Goal: Contribute content

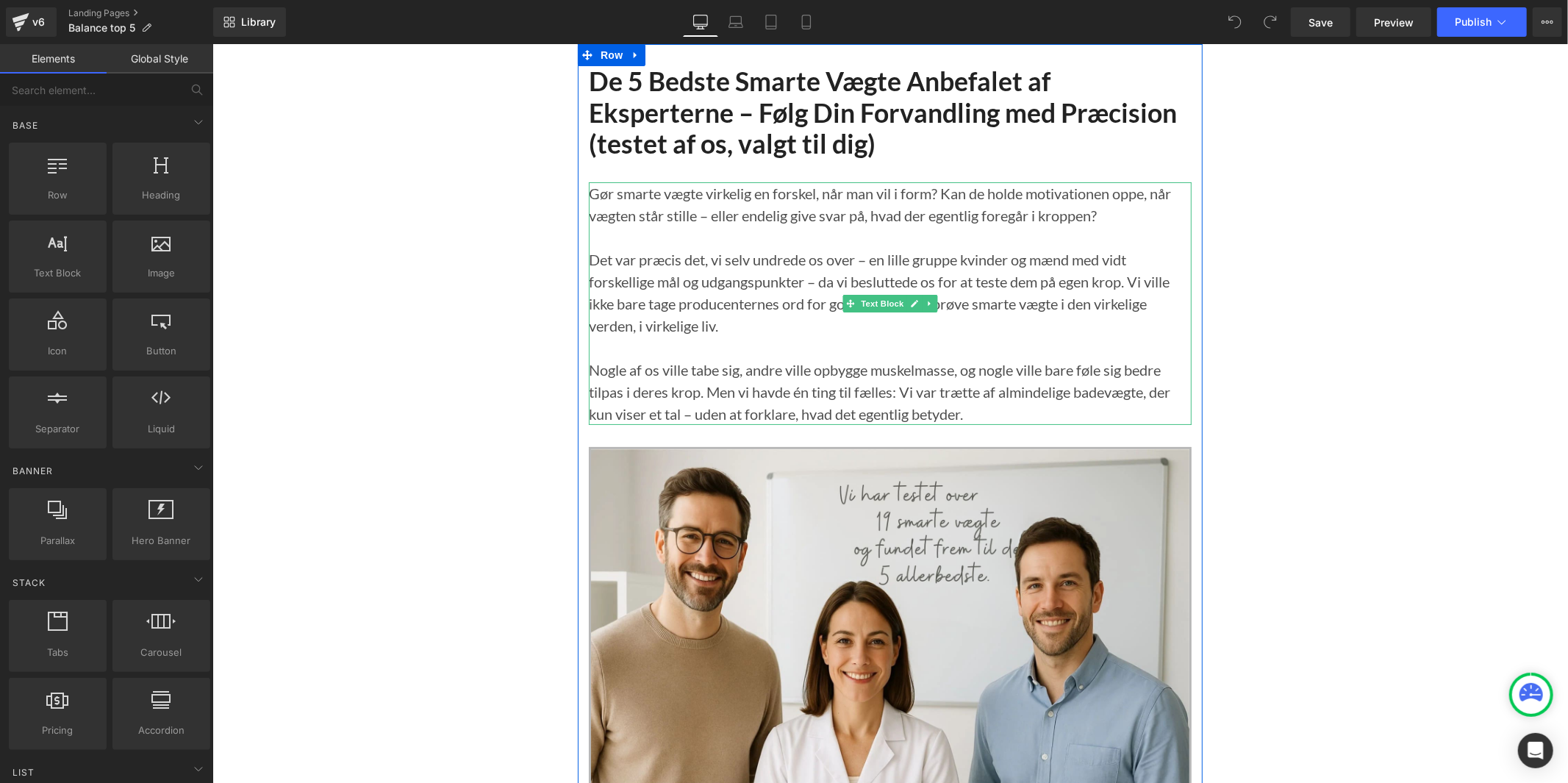
click at [1158, 320] on p "Det var præcis det, vi selv undrede os over – en lille gruppe kvinder og mænd m…" at bounding box center [890, 292] width 603 height 89
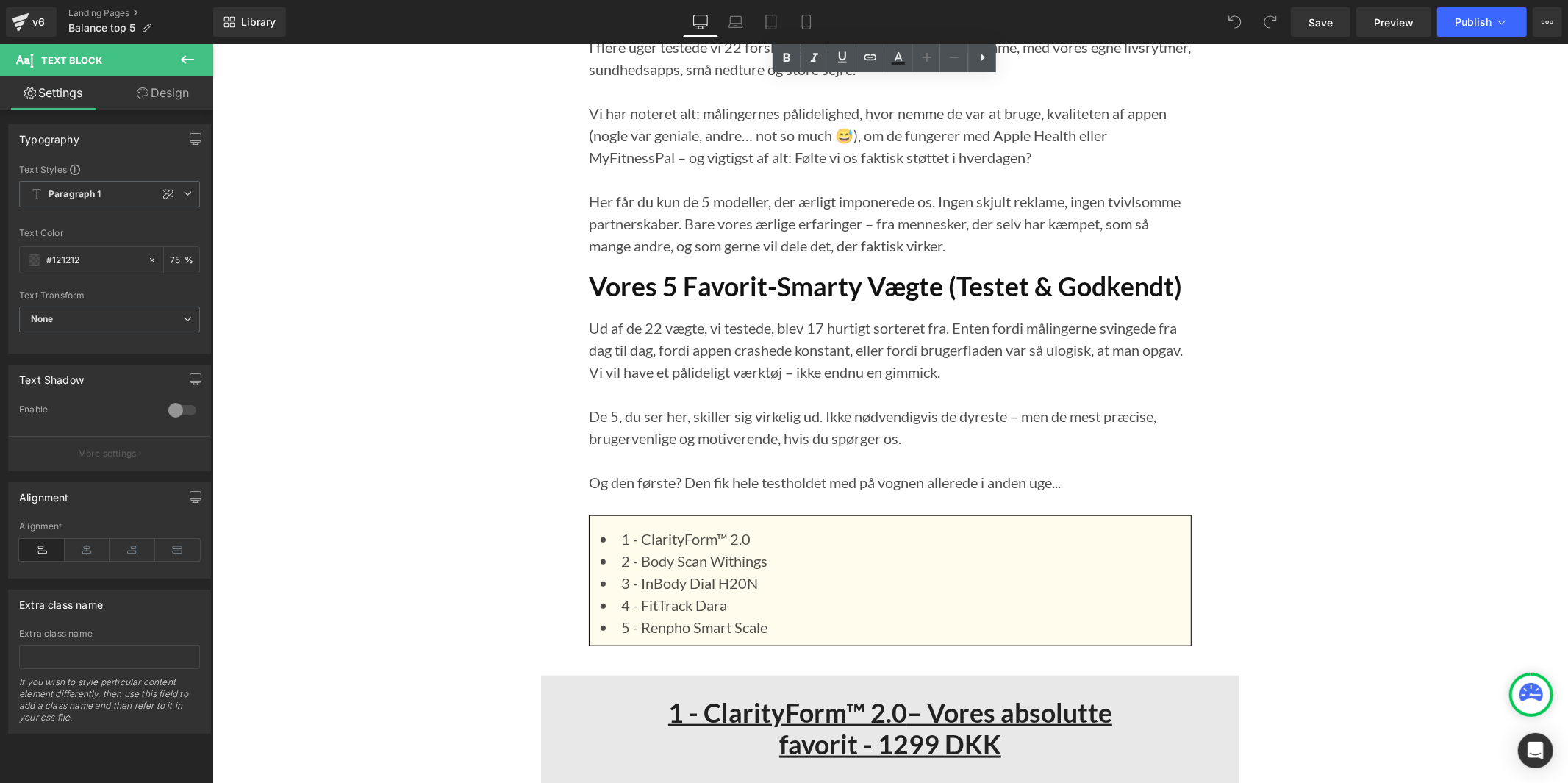
scroll to position [1226, 0]
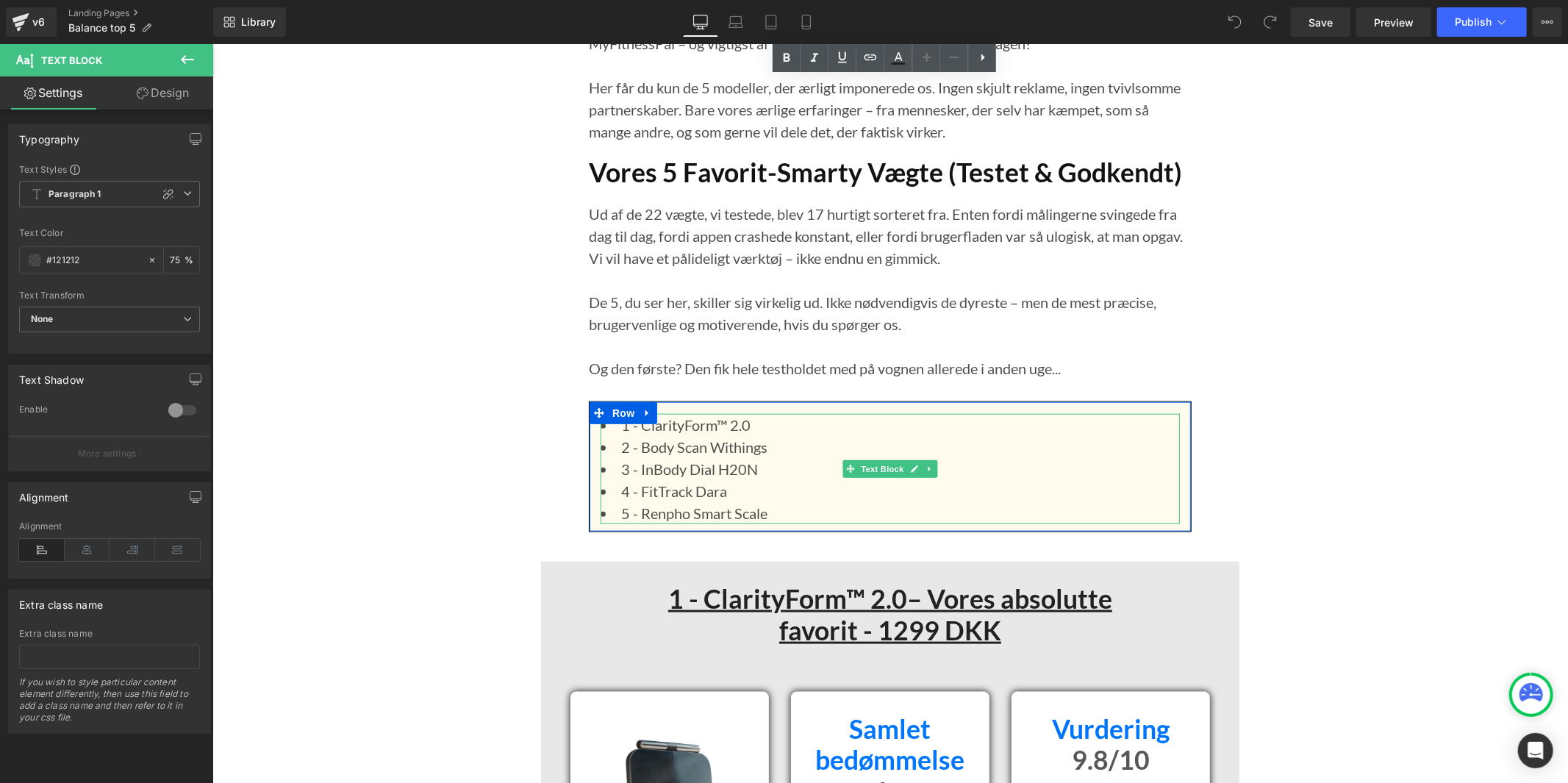
click at [717, 421] on li "1 - ClarityForm™ 2.0" at bounding box center [890, 424] width 579 height 22
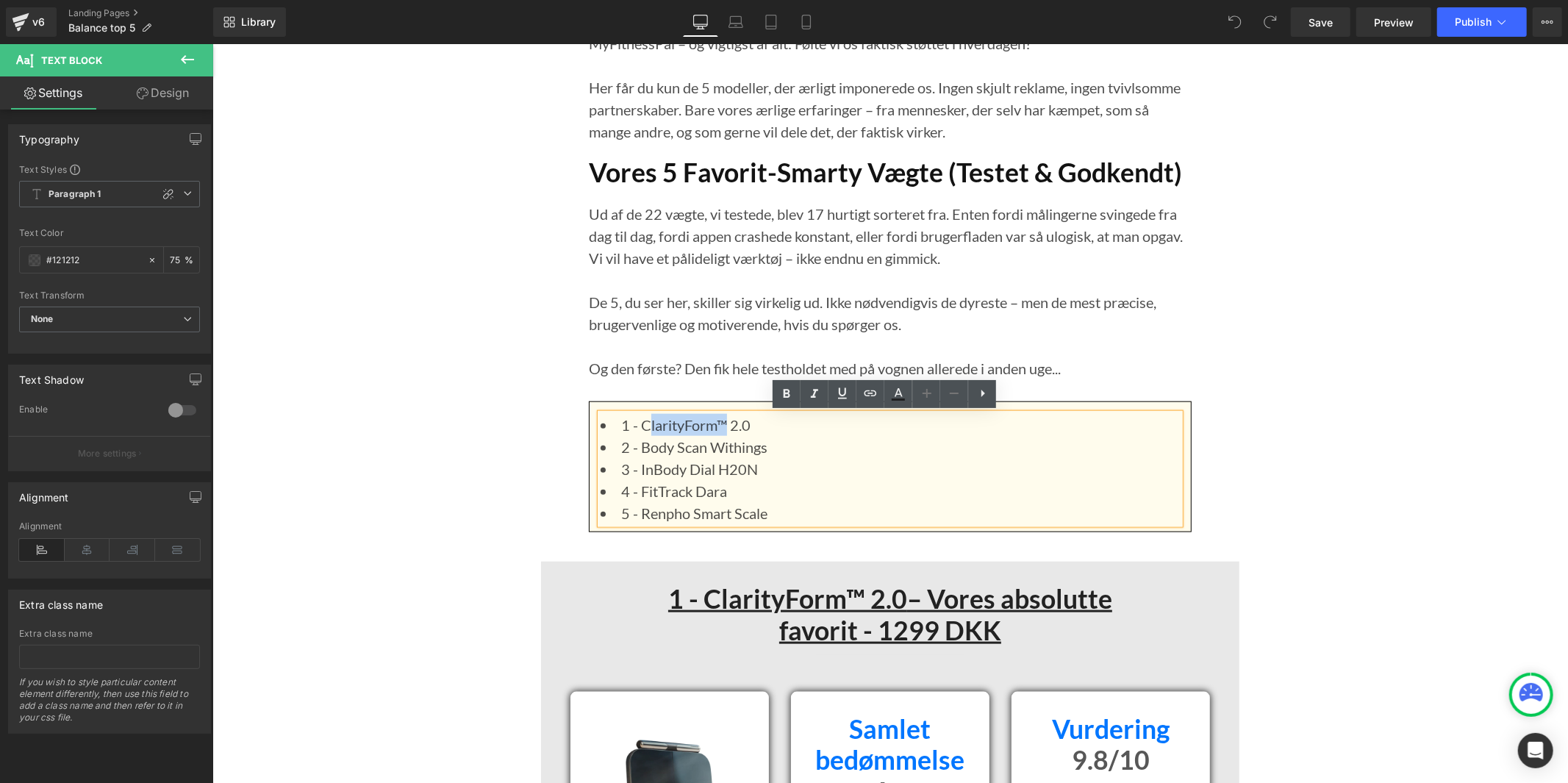
drag, startPoint x: 723, startPoint y: 423, endPoint x: 644, endPoint y: 428, distance: 79.2
click at [644, 428] on li "1 - ClarityForm™ 2.0" at bounding box center [890, 424] width 579 height 22
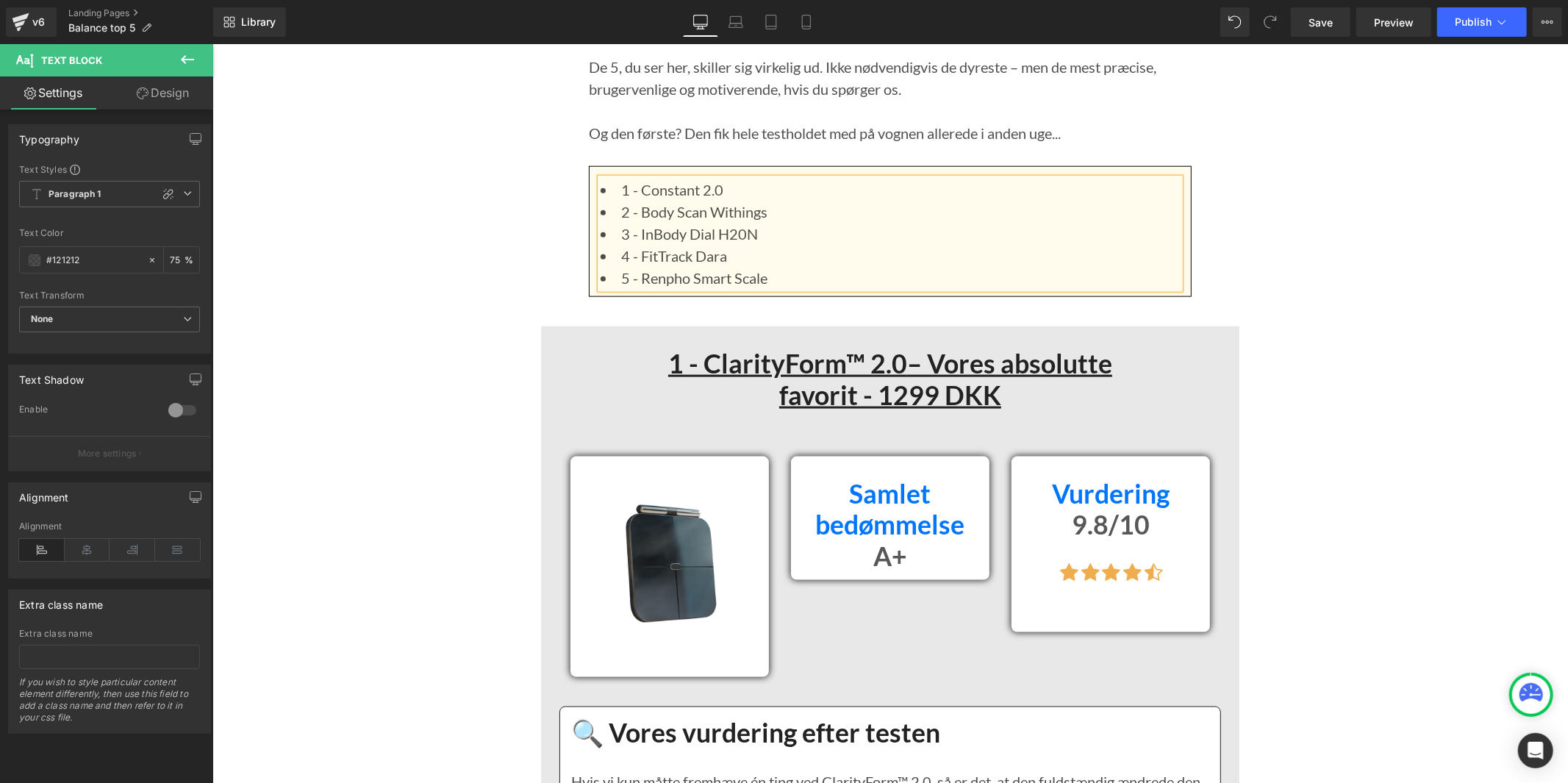
scroll to position [1472, 0]
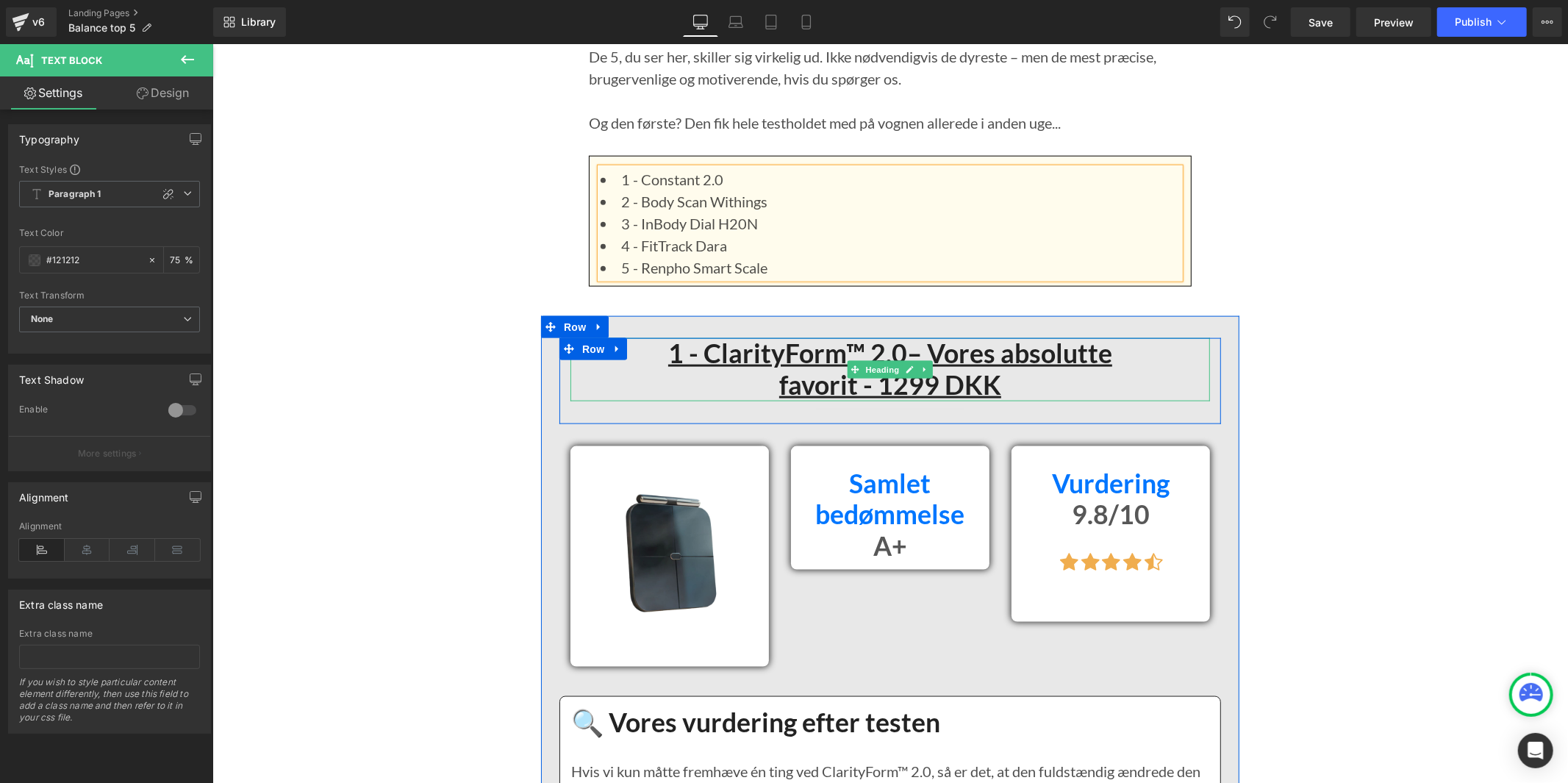
click at [858, 355] on u "1 - ClarityForm™ 2.0" at bounding box center [787, 352] width 239 height 32
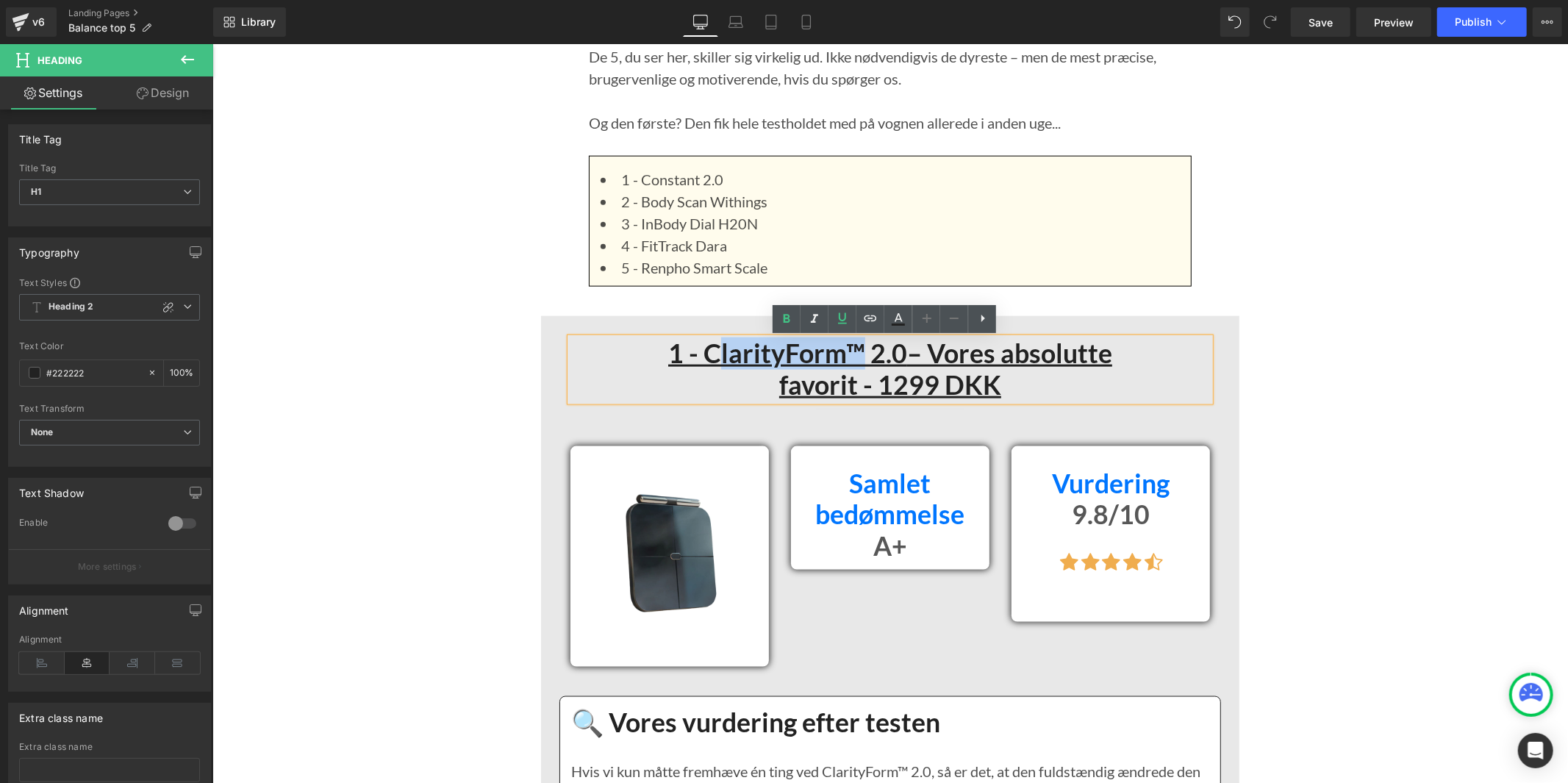
drag, startPoint x: 855, startPoint y: 352, endPoint x: 721, endPoint y: 362, distance: 134.4
click at [712, 354] on u "1 - ClarityForm™ 2.0" at bounding box center [787, 352] width 239 height 32
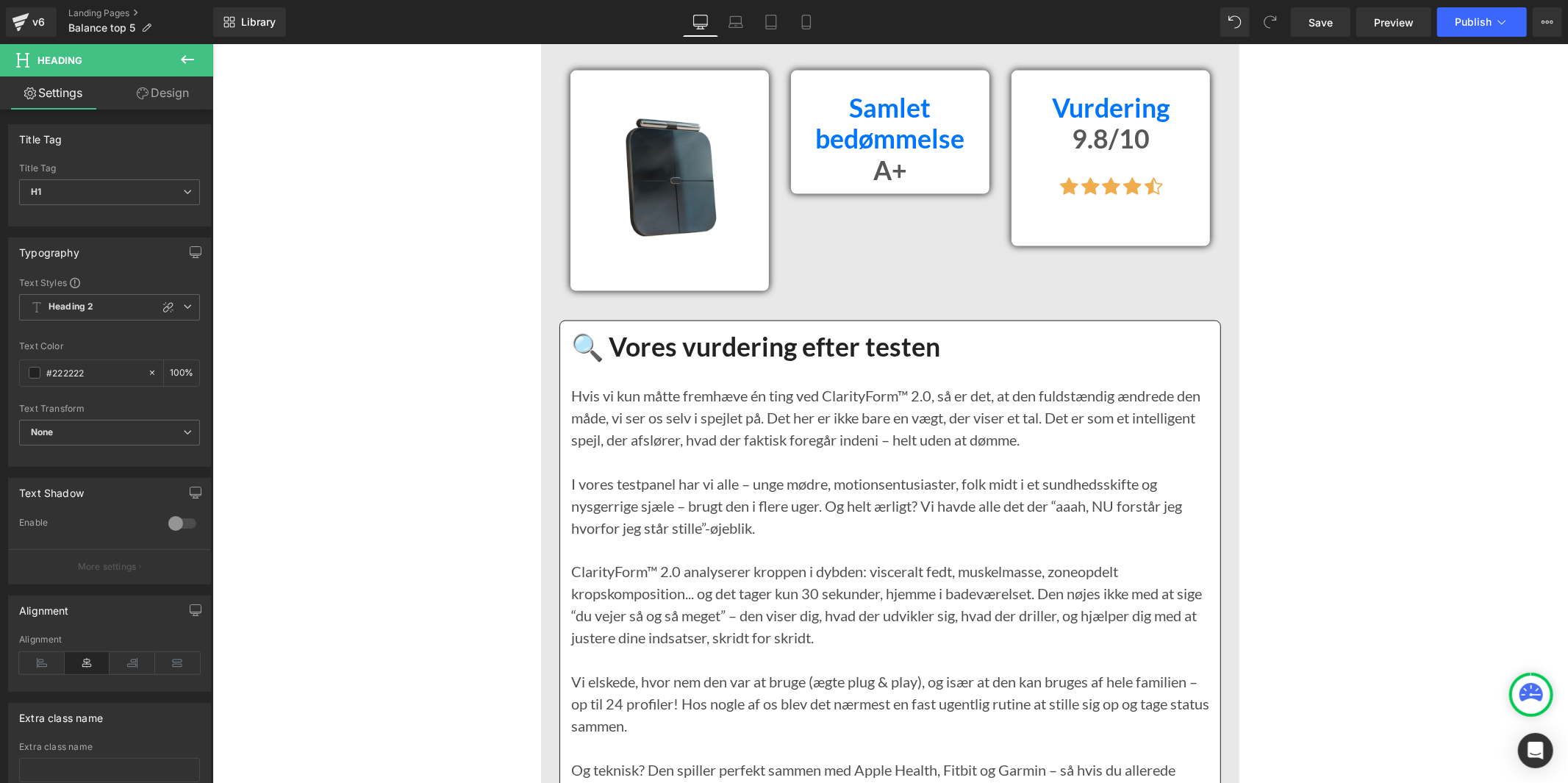
scroll to position [1961, 0]
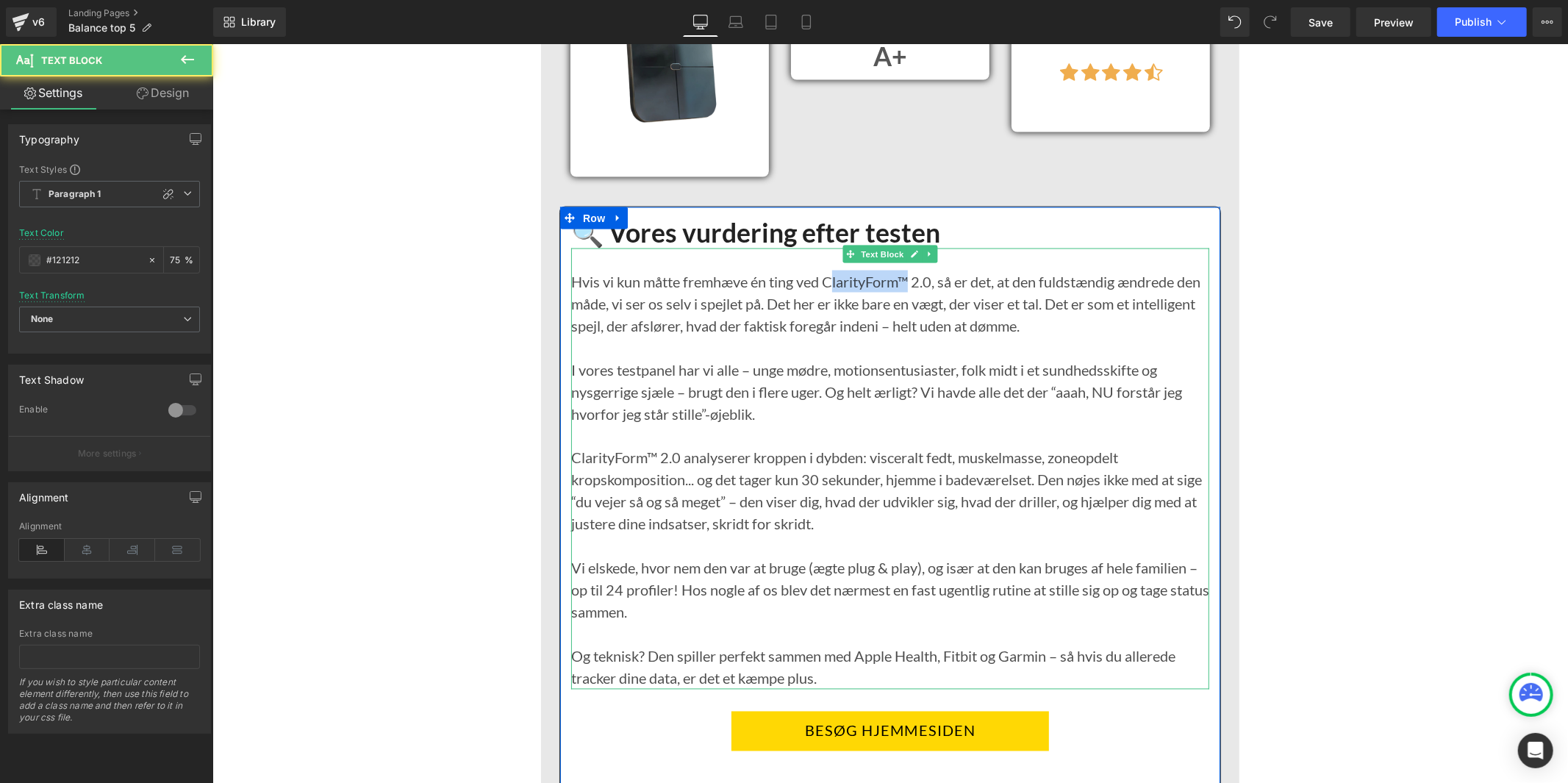
drag, startPoint x: 907, startPoint y: 281, endPoint x: 828, endPoint y: 282, distance: 79.0
click at [828, 282] on div "Hvis vi kun måtte fremhæve én ting ved ClarityForm™ 2.0, så er det, at den fuld…" at bounding box center [890, 469] width 638 height 442
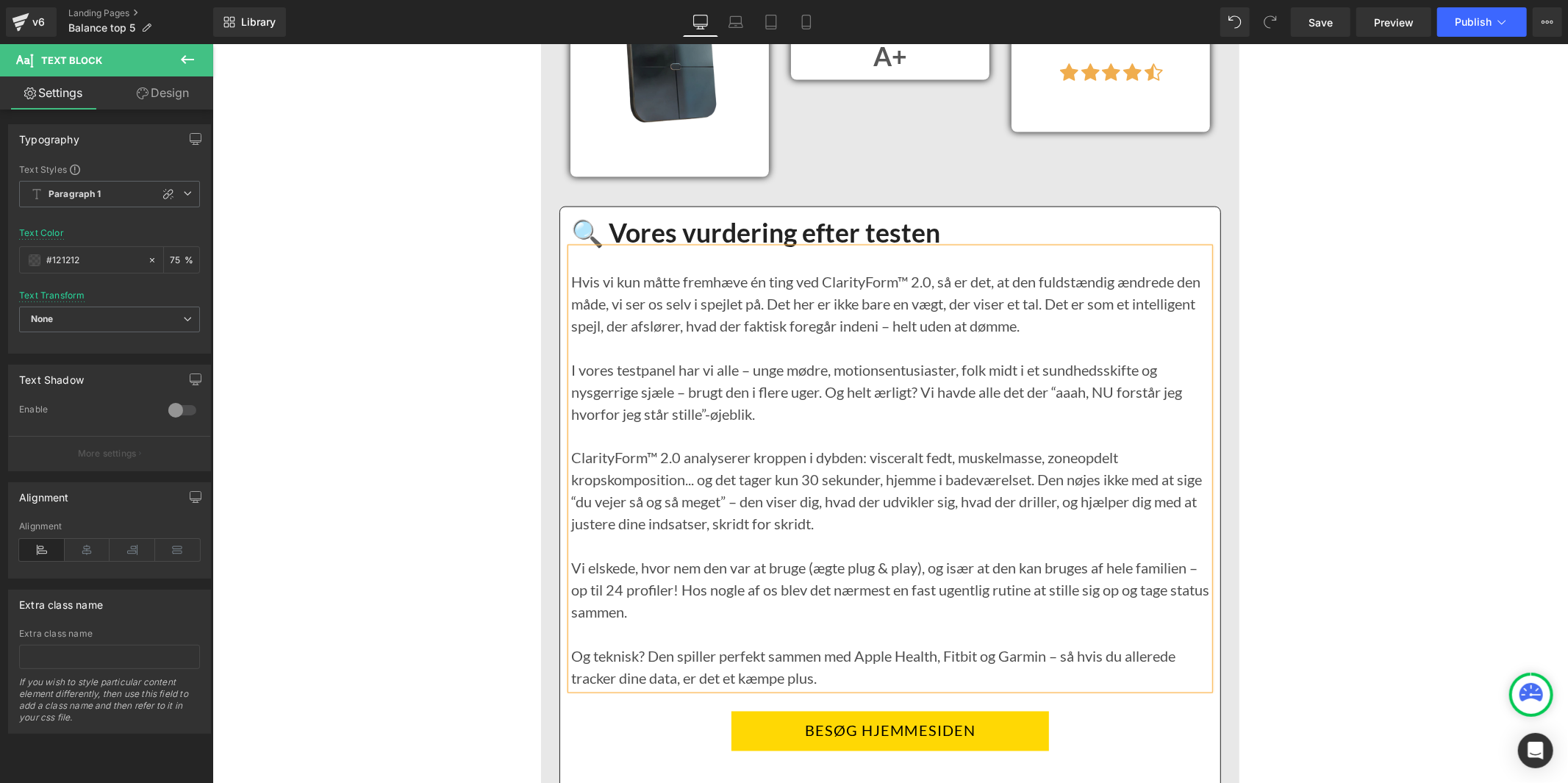
click at [871, 295] on div "Hvis vi kun måtte fremhæve én ting ved ClarityForm™ 2.0, så er det, at den fuld…" at bounding box center [890, 469] width 638 height 442
drag, startPoint x: 907, startPoint y: 280, endPoint x: 831, endPoint y: 275, distance: 76.2
click at [830, 275] on div "Hvis vi kun måtte fremhæve én ting ved ClarityForm™ 2.0, så er det, at den fuld…" at bounding box center [890, 469] width 638 height 442
drag, startPoint x: 636, startPoint y: 457, endPoint x: 574, endPoint y: 464, distance: 62.4
click at [574, 464] on div "ClarityForm™ 2.0 analyserer kroppen i dybden: visceralt fedt, muskelmasse, zone…" at bounding box center [890, 491] width 638 height 89
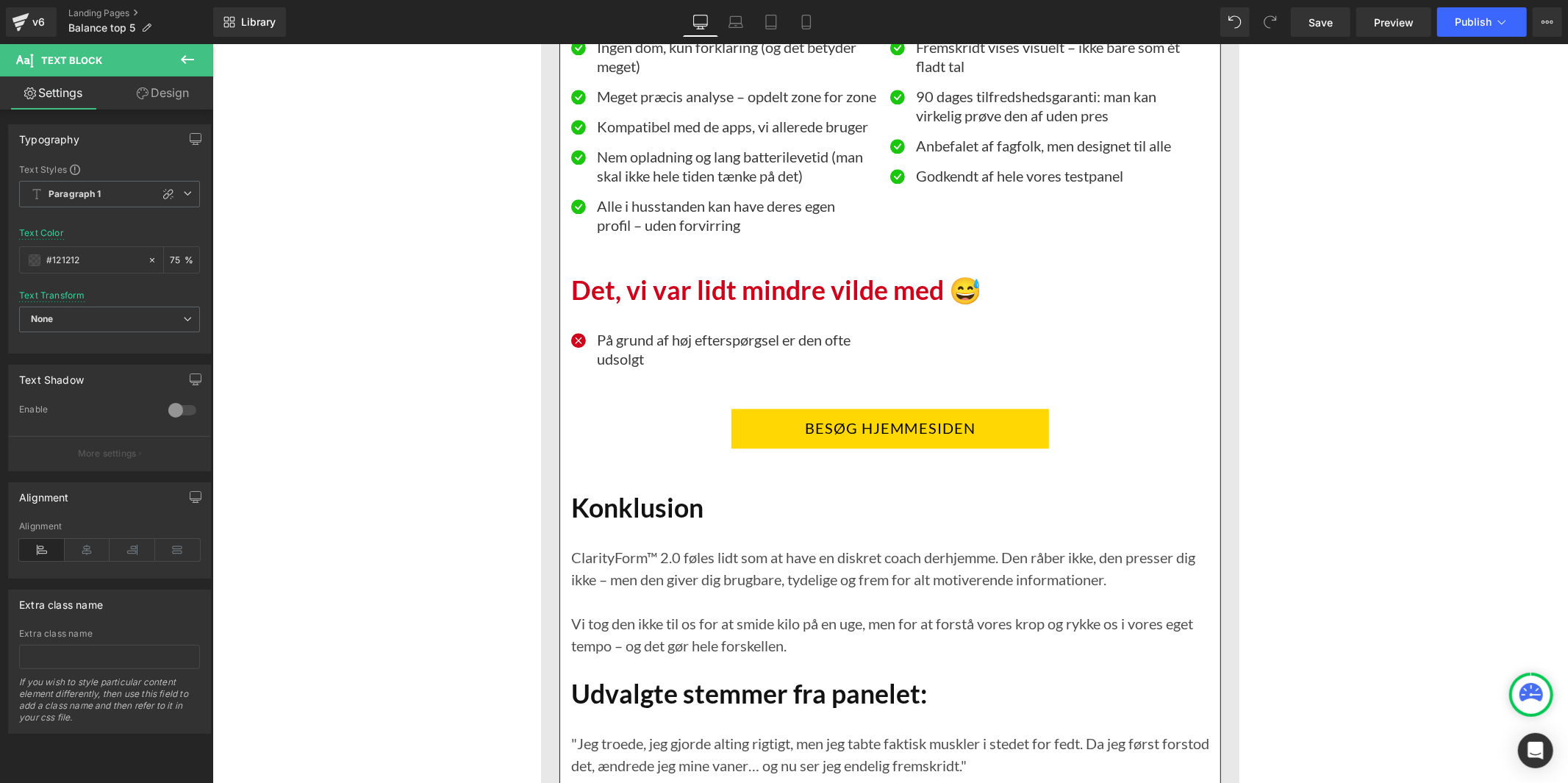
scroll to position [3269, 0]
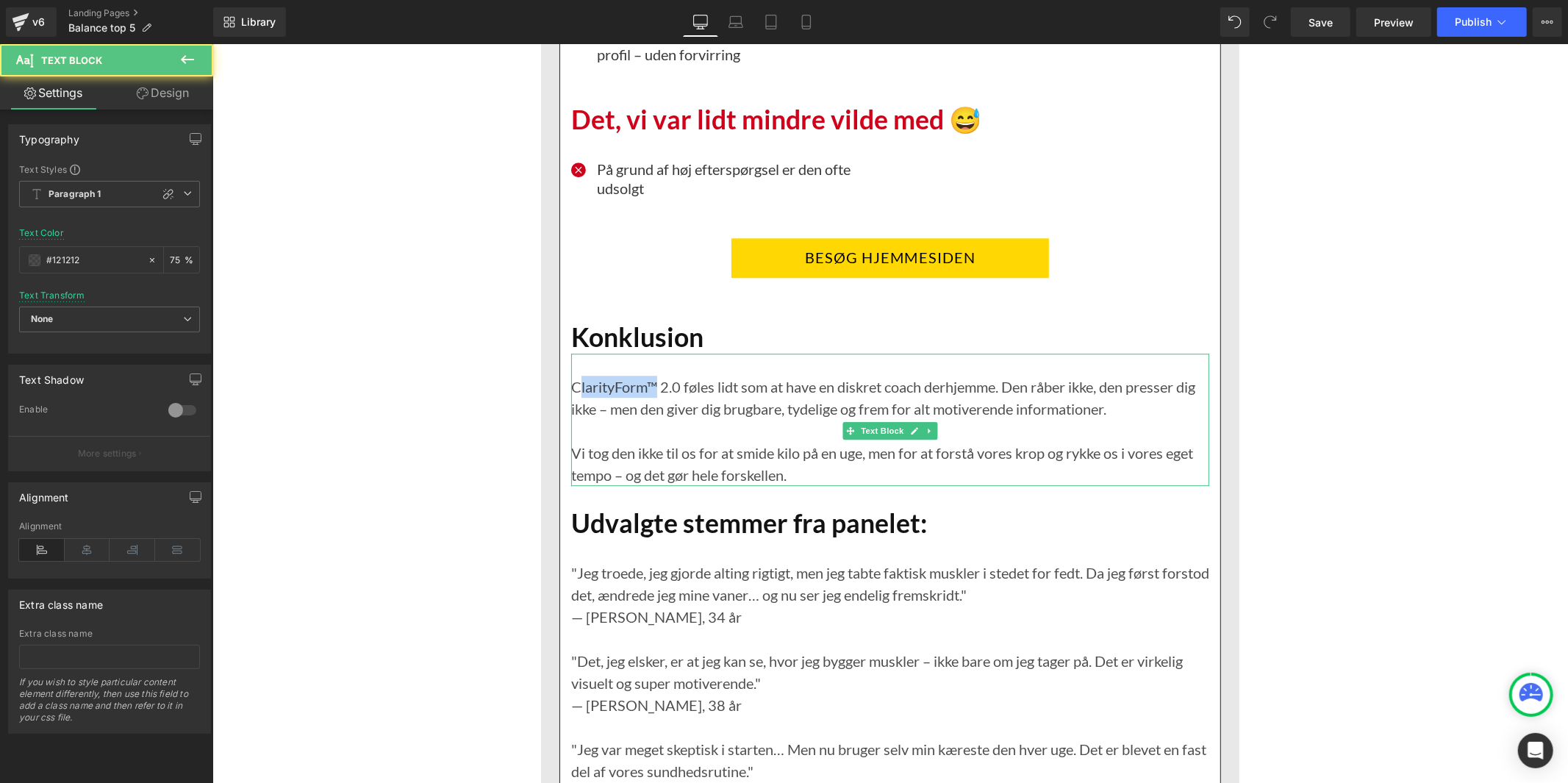
drag, startPoint x: 652, startPoint y: 405, endPoint x: 574, endPoint y: 398, distance: 78.3
click at [574, 398] on p "ClarityForm™ 2.0 føles lidt som at have en diskret coach derhjemme. Den råber i…" at bounding box center [890, 397] width 638 height 44
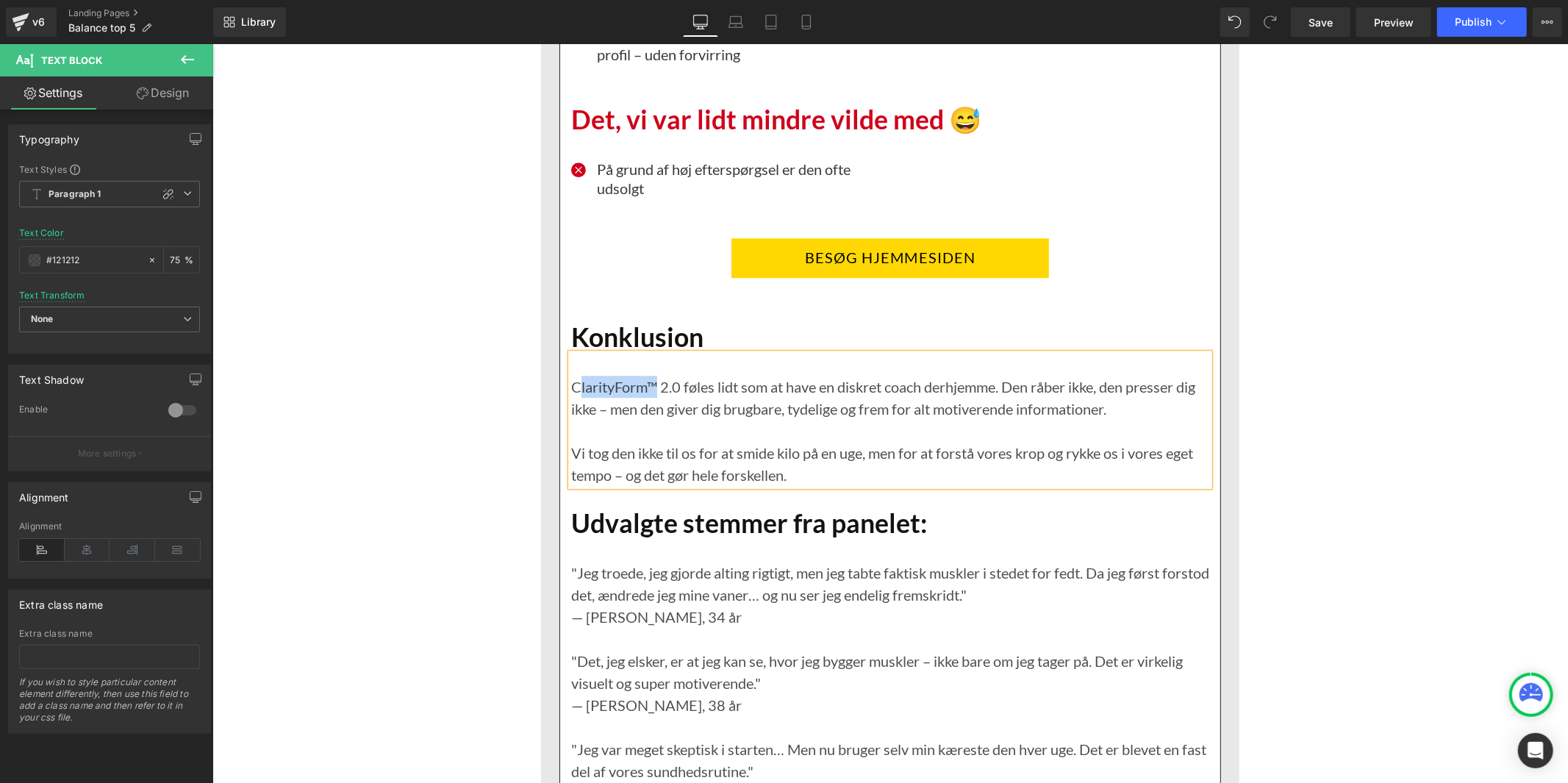
click at [610, 402] on p "ClarityForm™ 2.0 føles lidt som at have en diskret coach derhjemme. Den råber i…" at bounding box center [890, 397] width 638 height 44
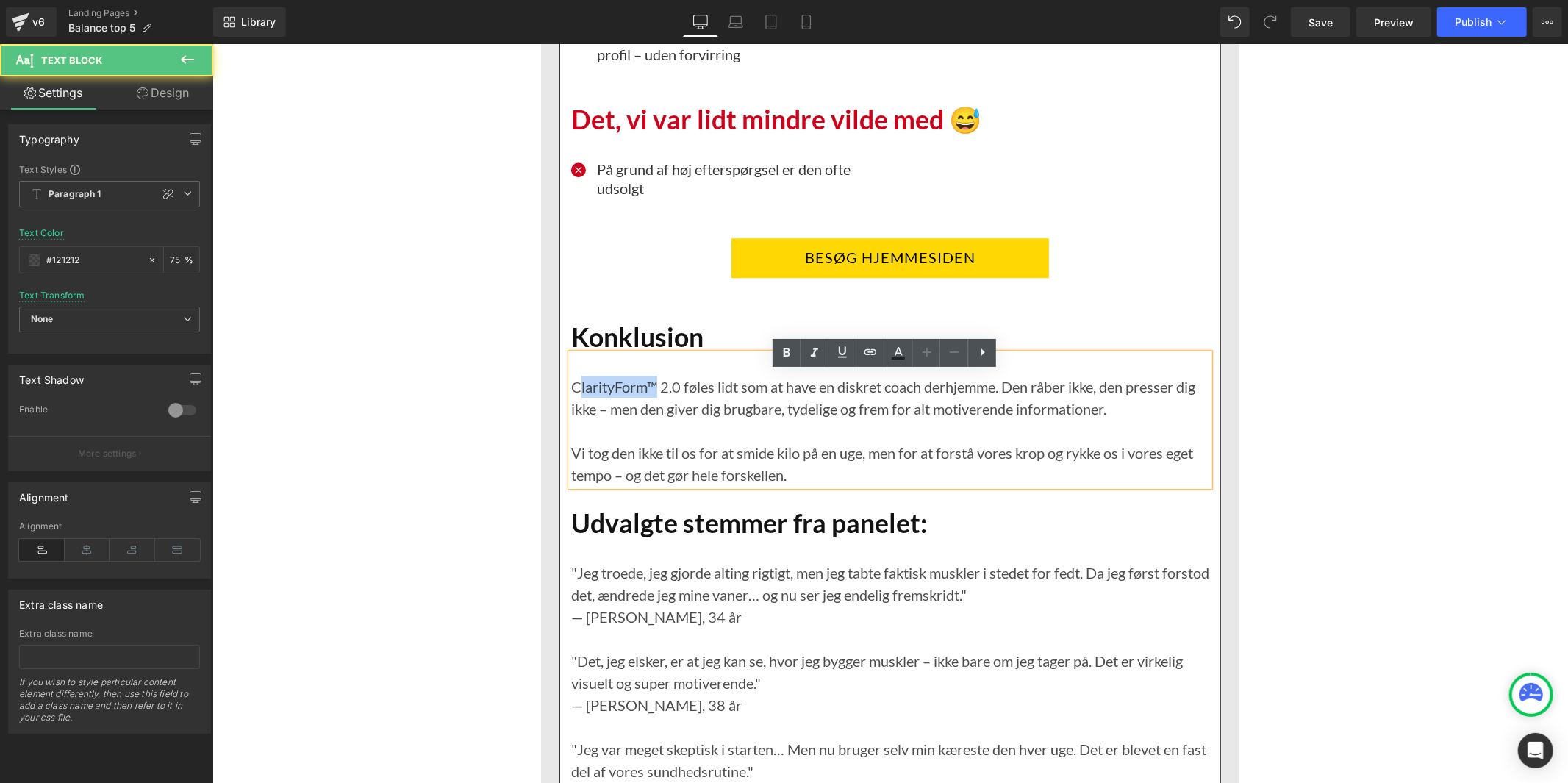
drag, startPoint x: 651, startPoint y: 404, endPoint x: 572, endPoint y: 405, distance: 79.0
click at [572, 405] on p "ClarityForm™ 2.0 føles lidt som at have en diskret coach derhjemme. Den råber i…" at bounding box center [890, 397] width 638 height 44
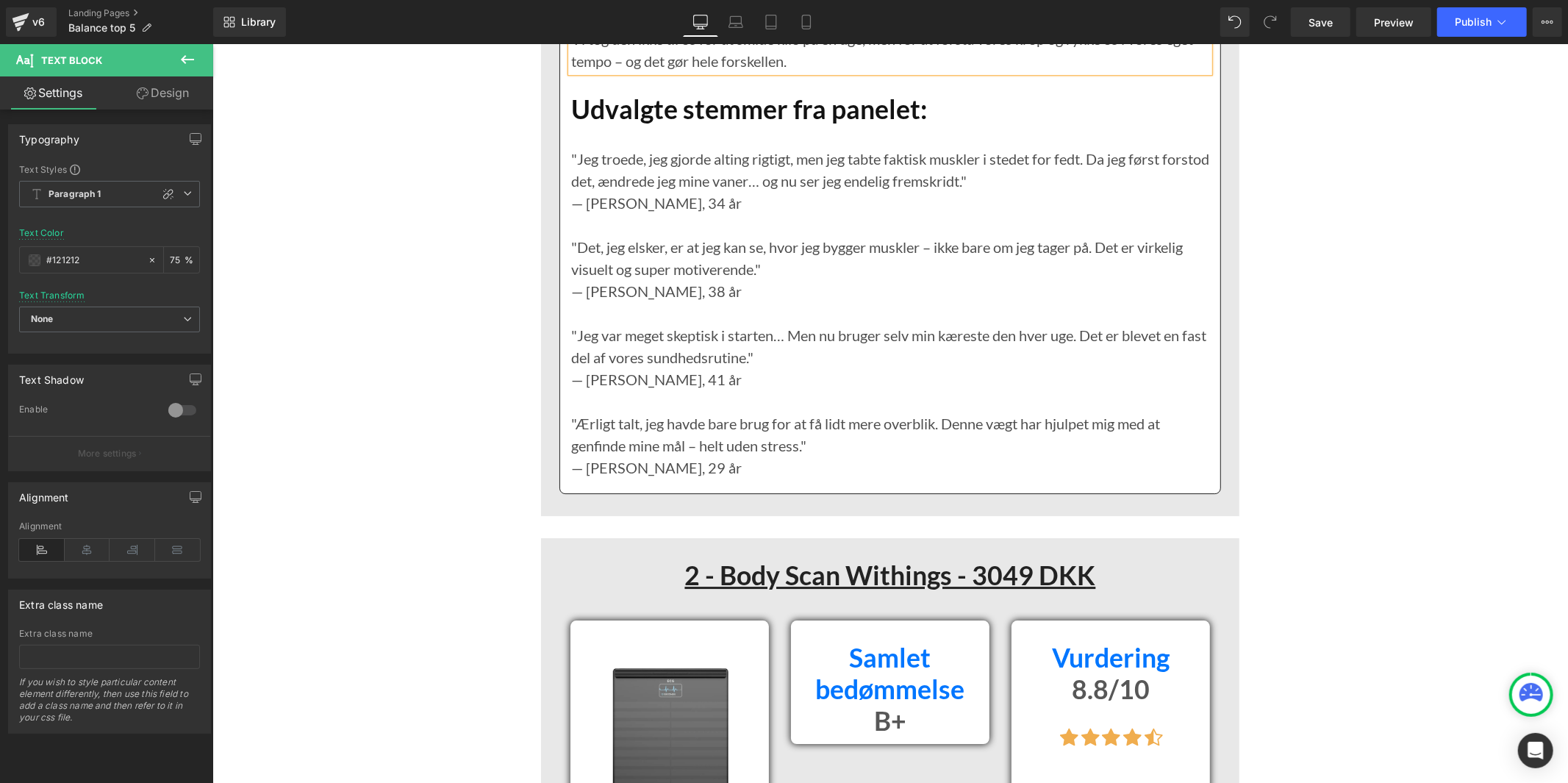
scroll to position [3760, 0]
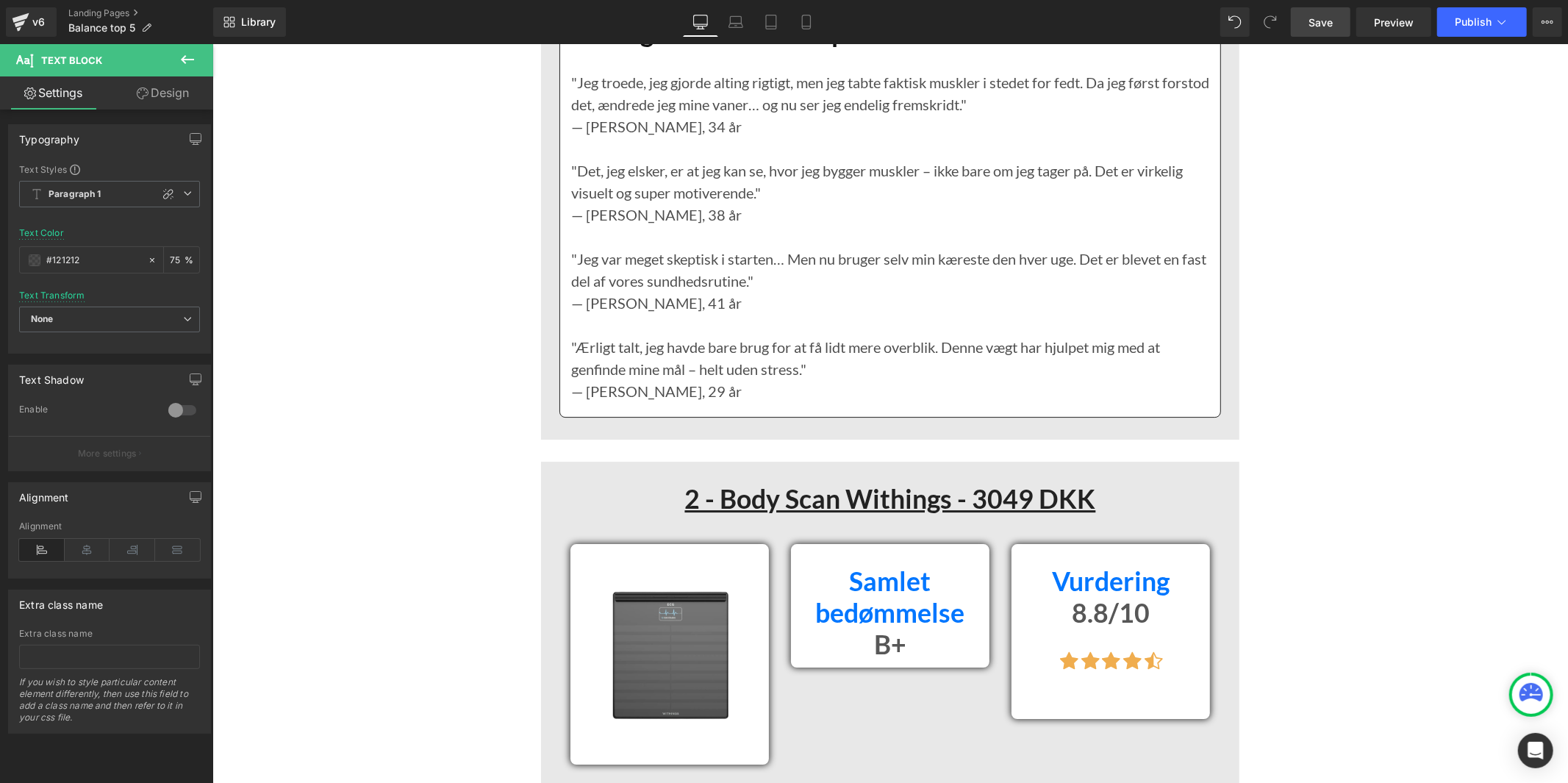
drag, startPoint x: 1326, startPoint y: 28, endPoint x: 851, endPoint y: 296, distance: 545.4
click at [1326, 28] on span "Save" at bounding box center [1320, 22] width 24 height 15
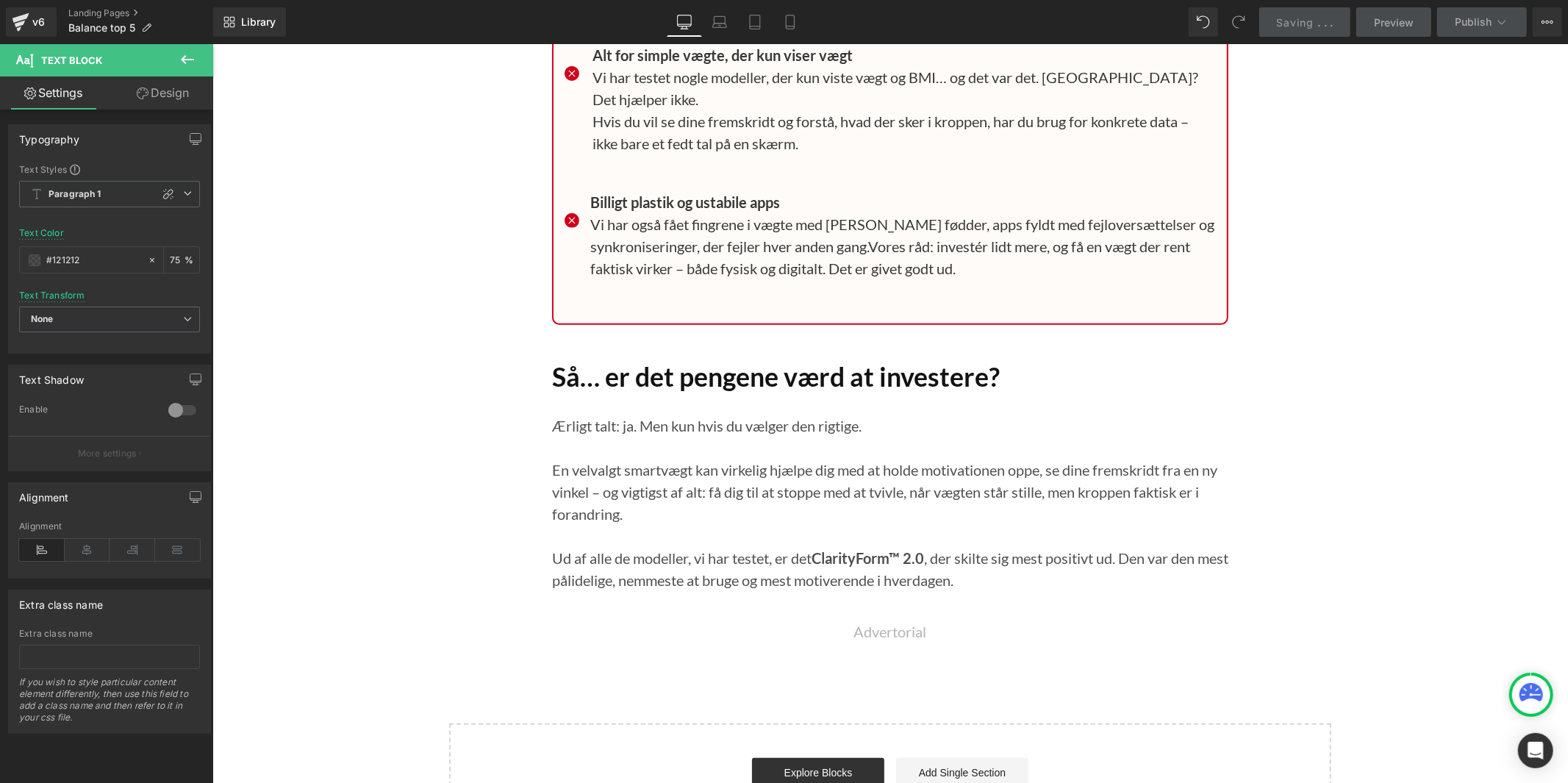
scroll to position [14687, 0]
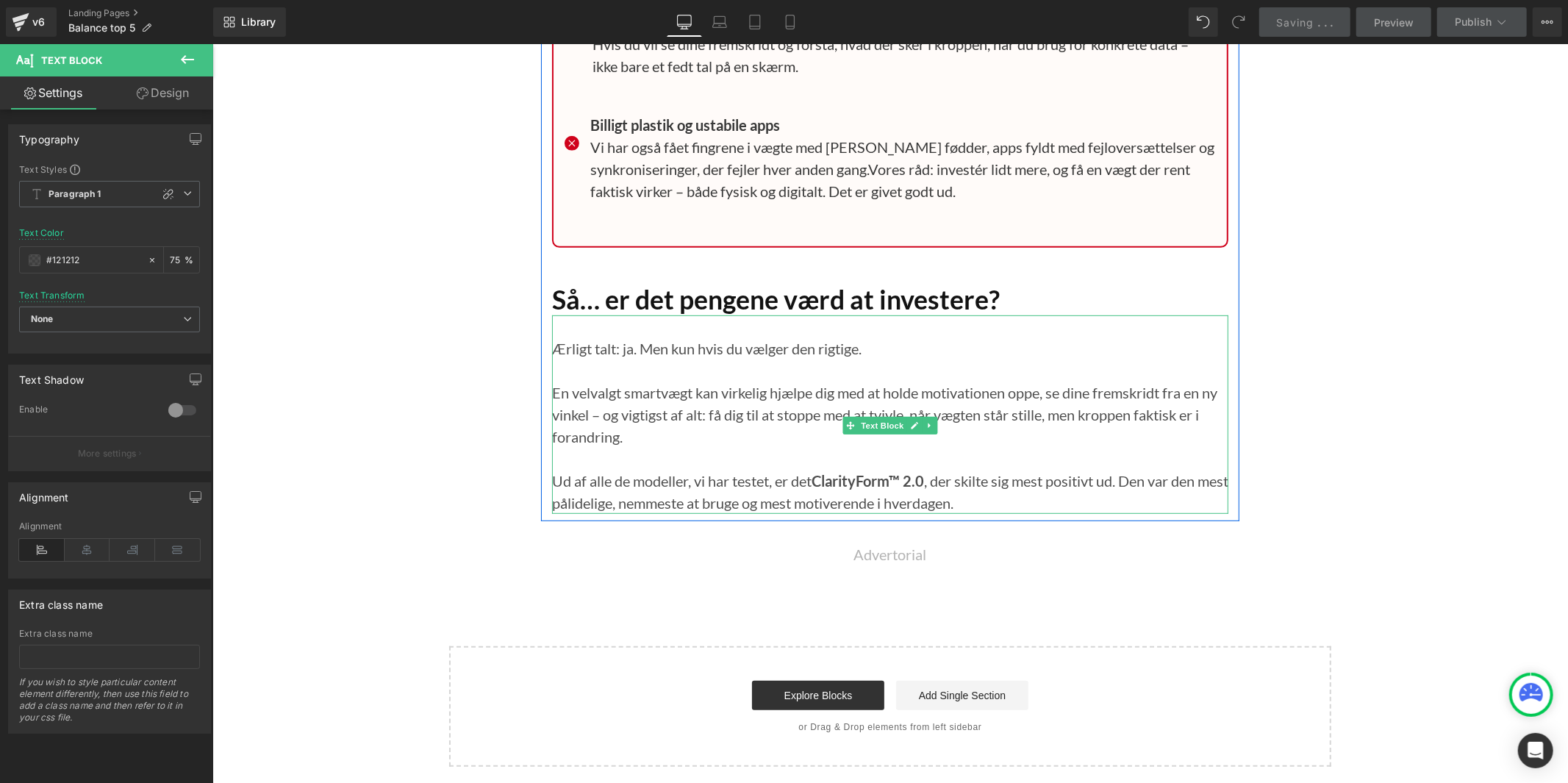
click at [905, 479] on strong "ClarityForm™ 2.0" at bounding box center [866, 480] width 113 height 17
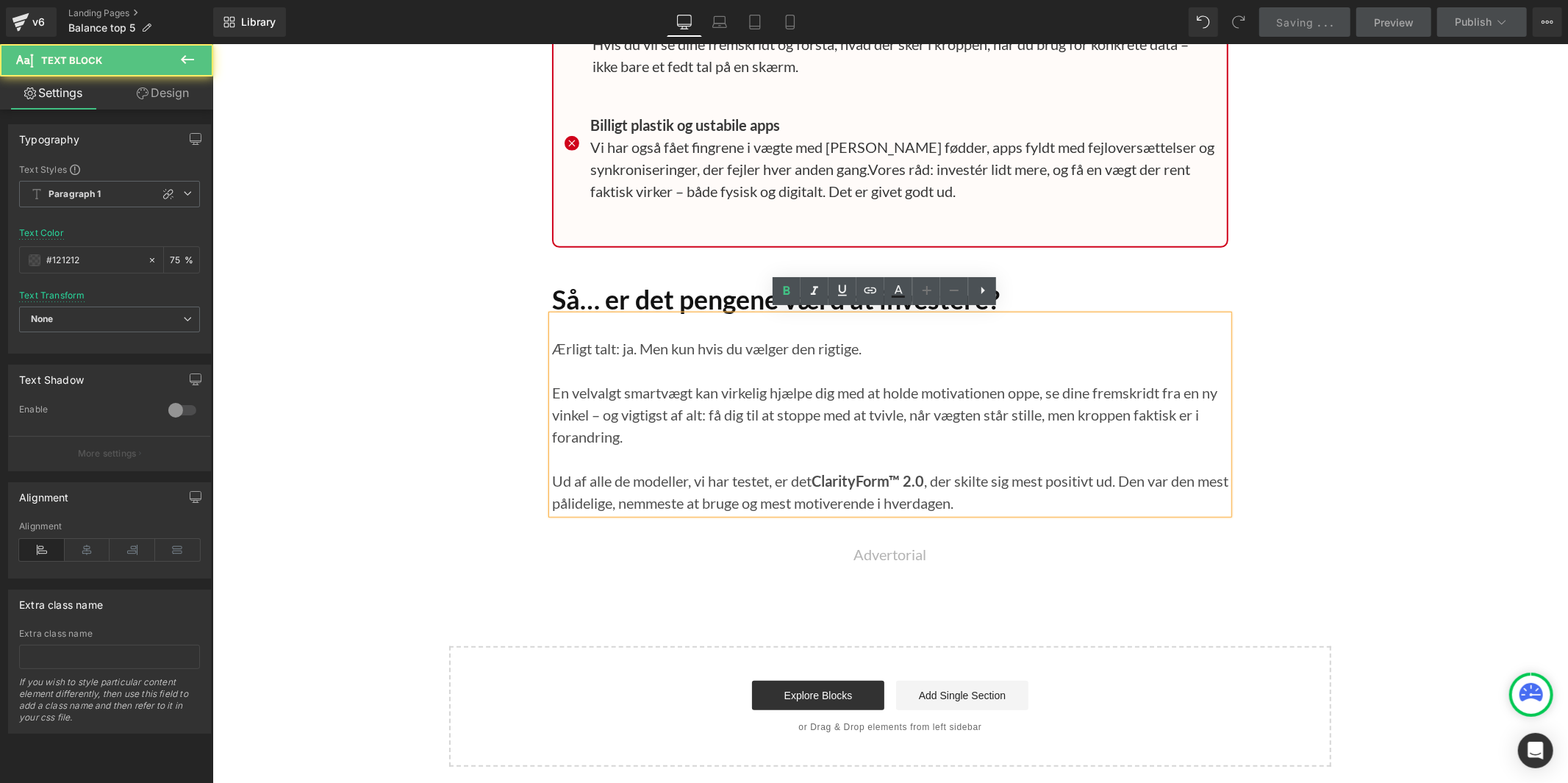
click at [902, 472] on strong "ClarityForm™ 2.0" at bounding box center [866, 480] width 113 height 17
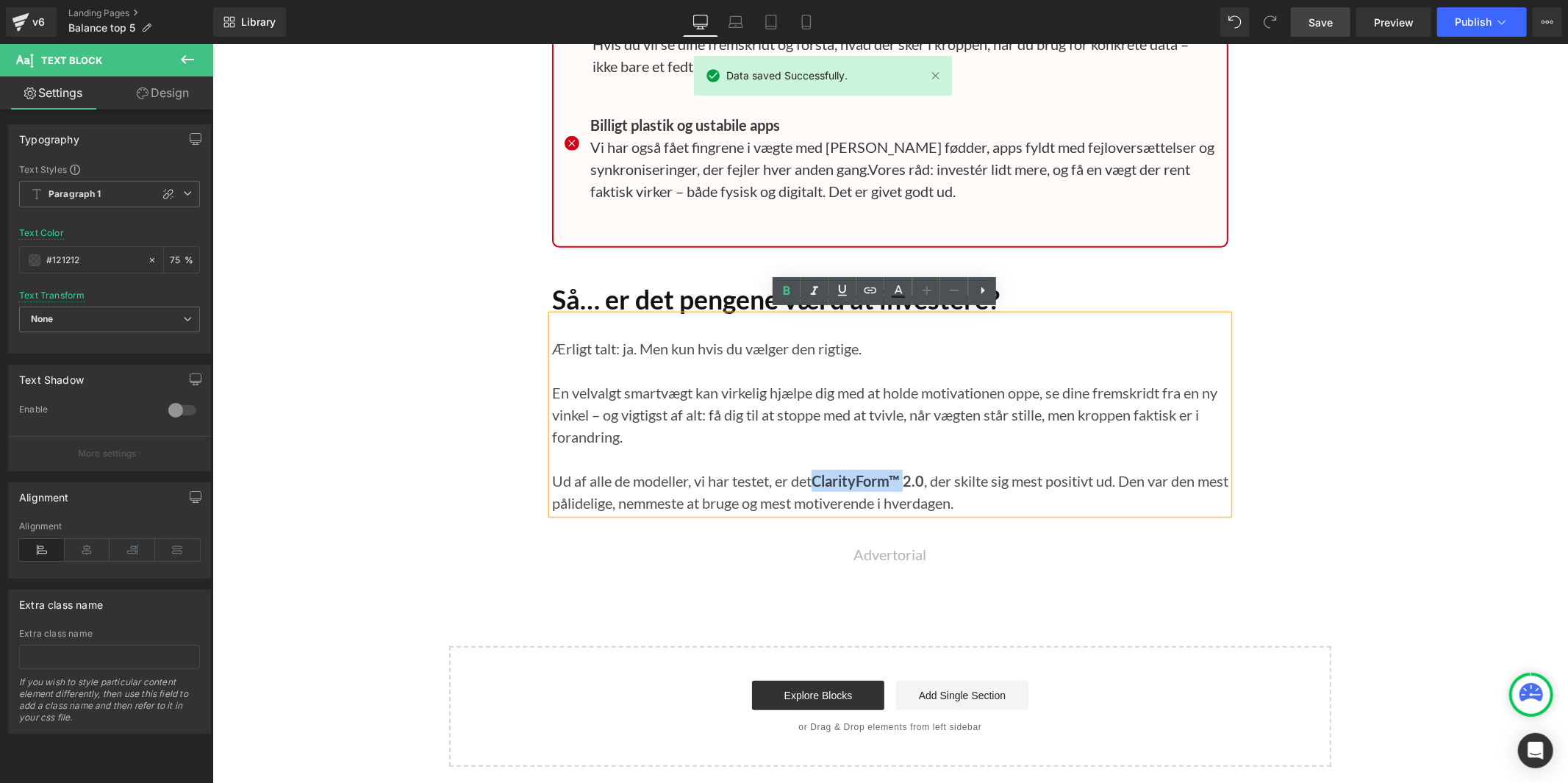
drag, startPoint x: 902, startPoint y: 472, endPoint x: 828, endPoint y: 478, distance: 74.2
click at [828, 478] on strong "ClarityForm™ 2.0" at bounding box center [866, 480] width 113 height 17
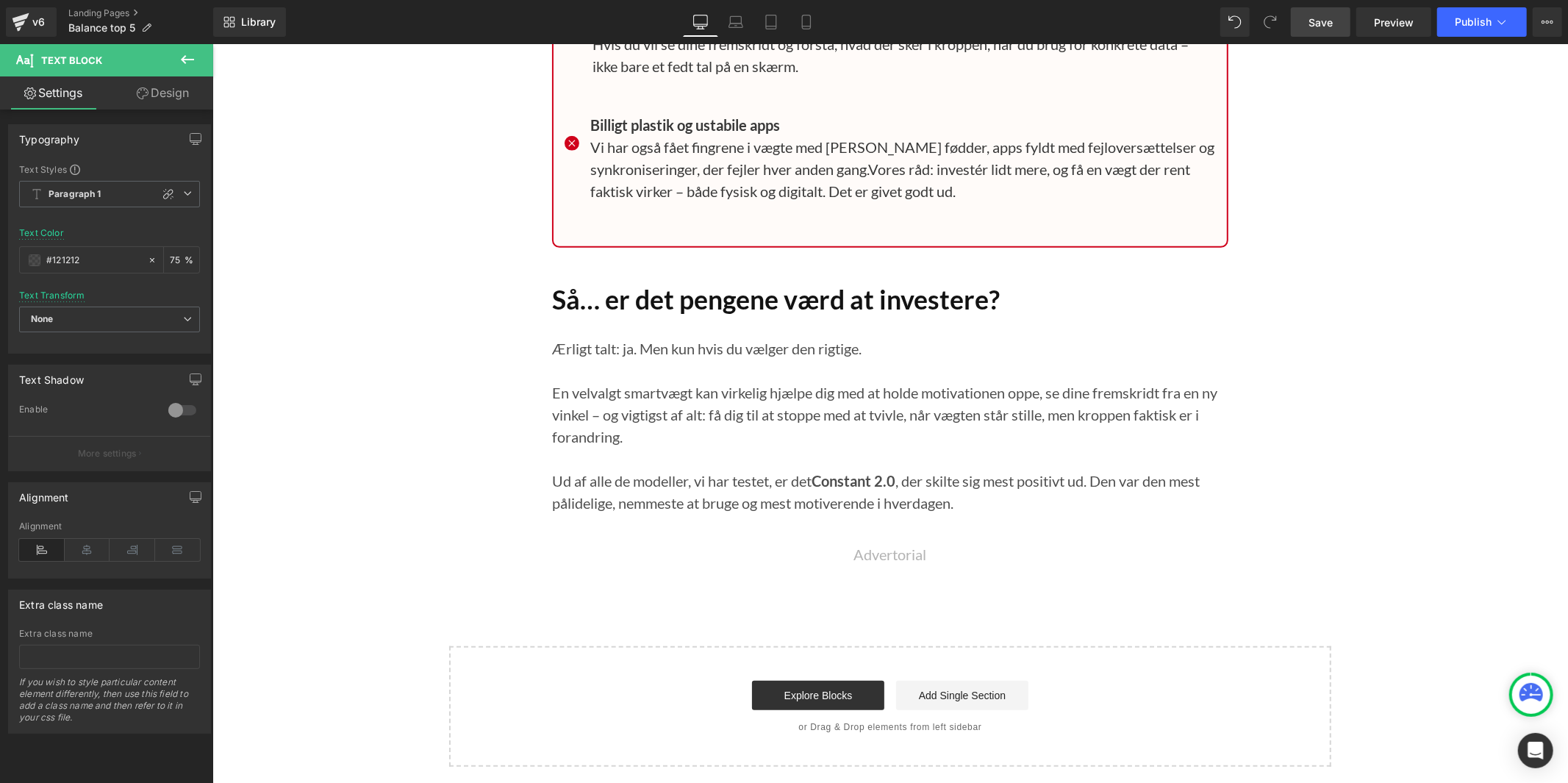
click at [1311, 30] on span "Save" at bounding box center [1320, 22] width 24 height 15
click at [1452, 22] on button "Publish" at bounding box center [1481, 22] width 90 height 30
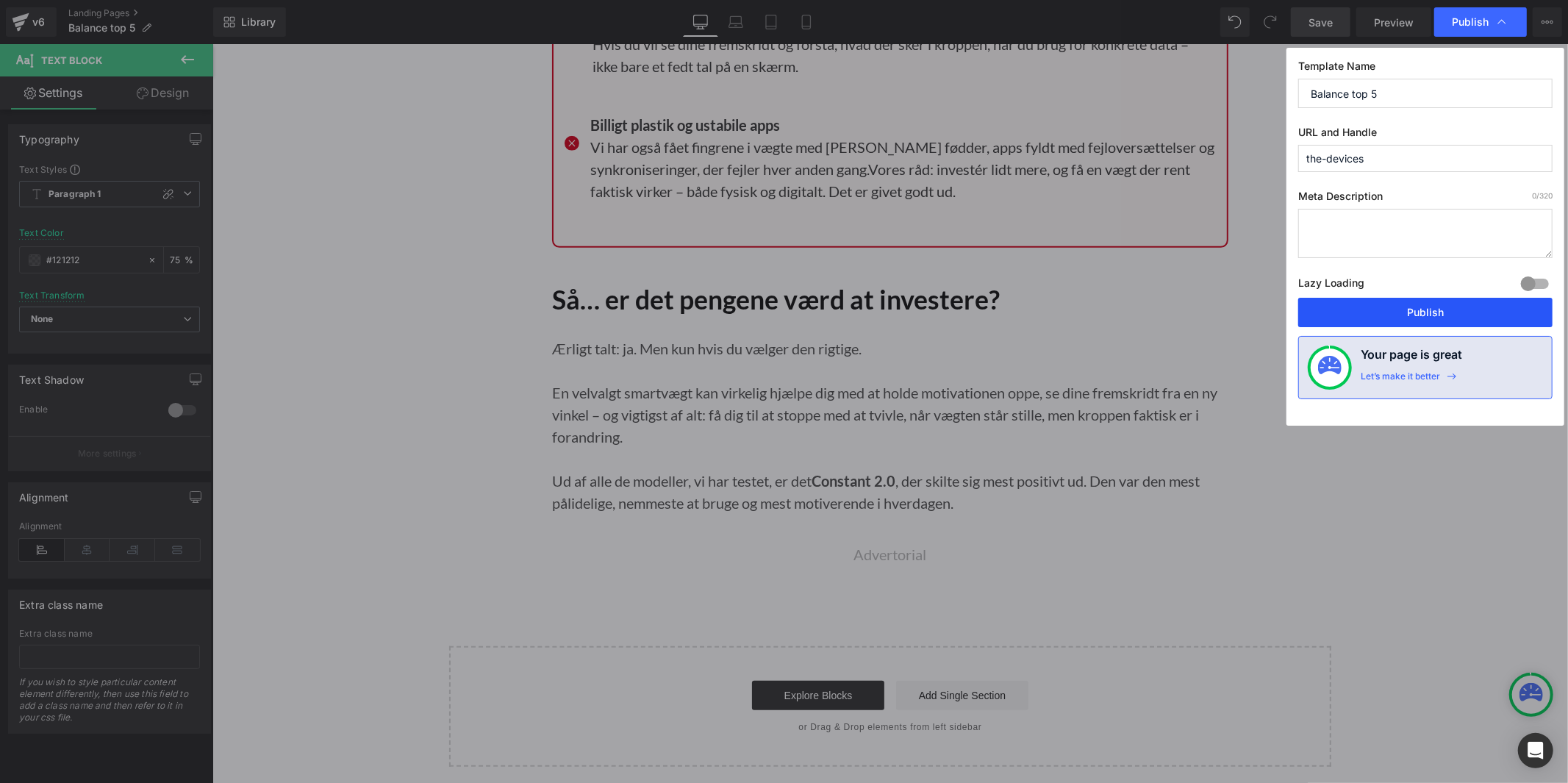
drag, startPoint x: 1405, startPoint y: 318, endPoint x: 1196, endPoint y: 266, distance: 215.4
click at [1405, 318] on button "Publish" at bounding box center [1425, 312] width 254 height 30
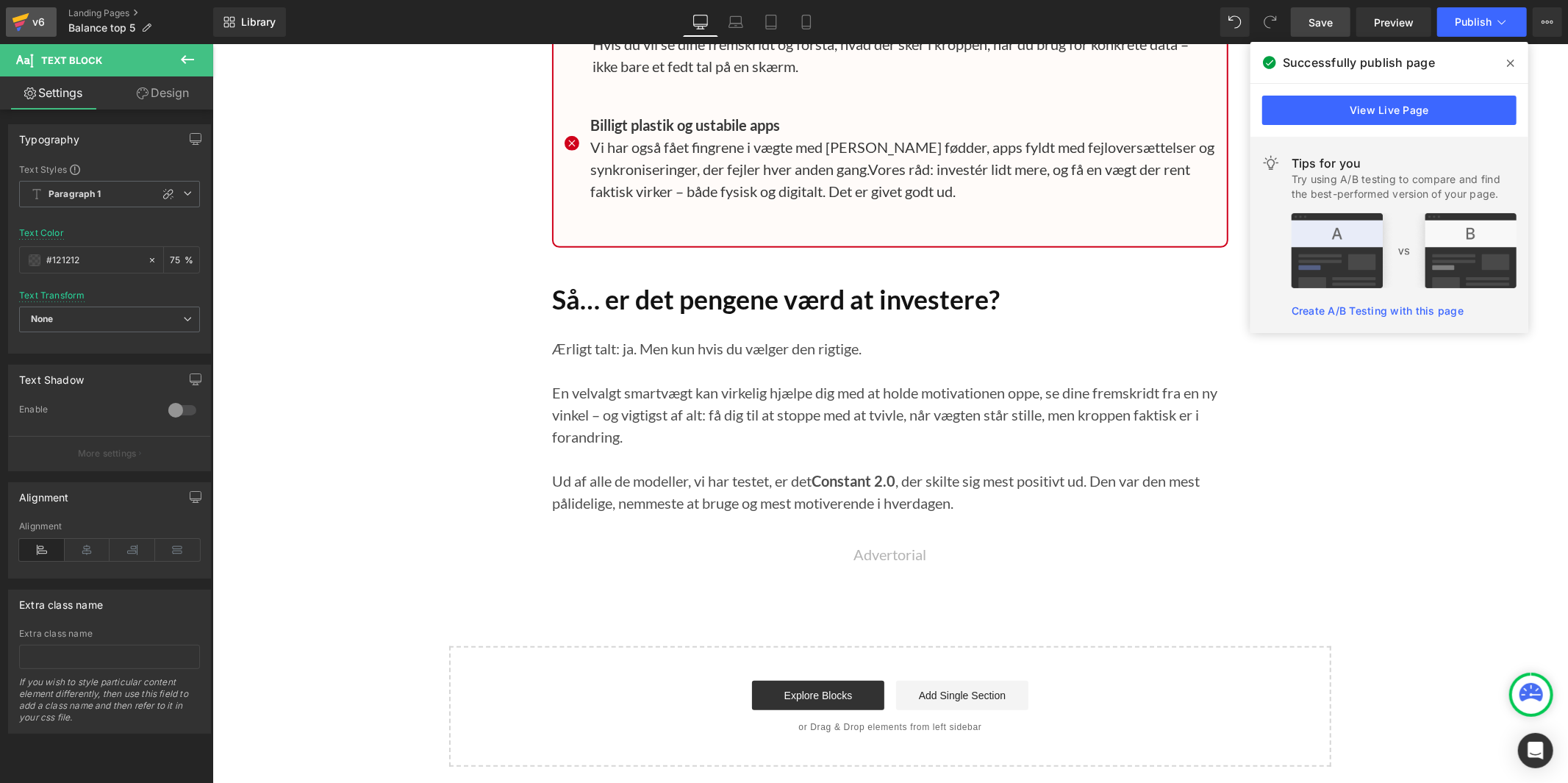
click at [40, 19] on div "v6" at bounding box center [39, 22] width 18 height 19
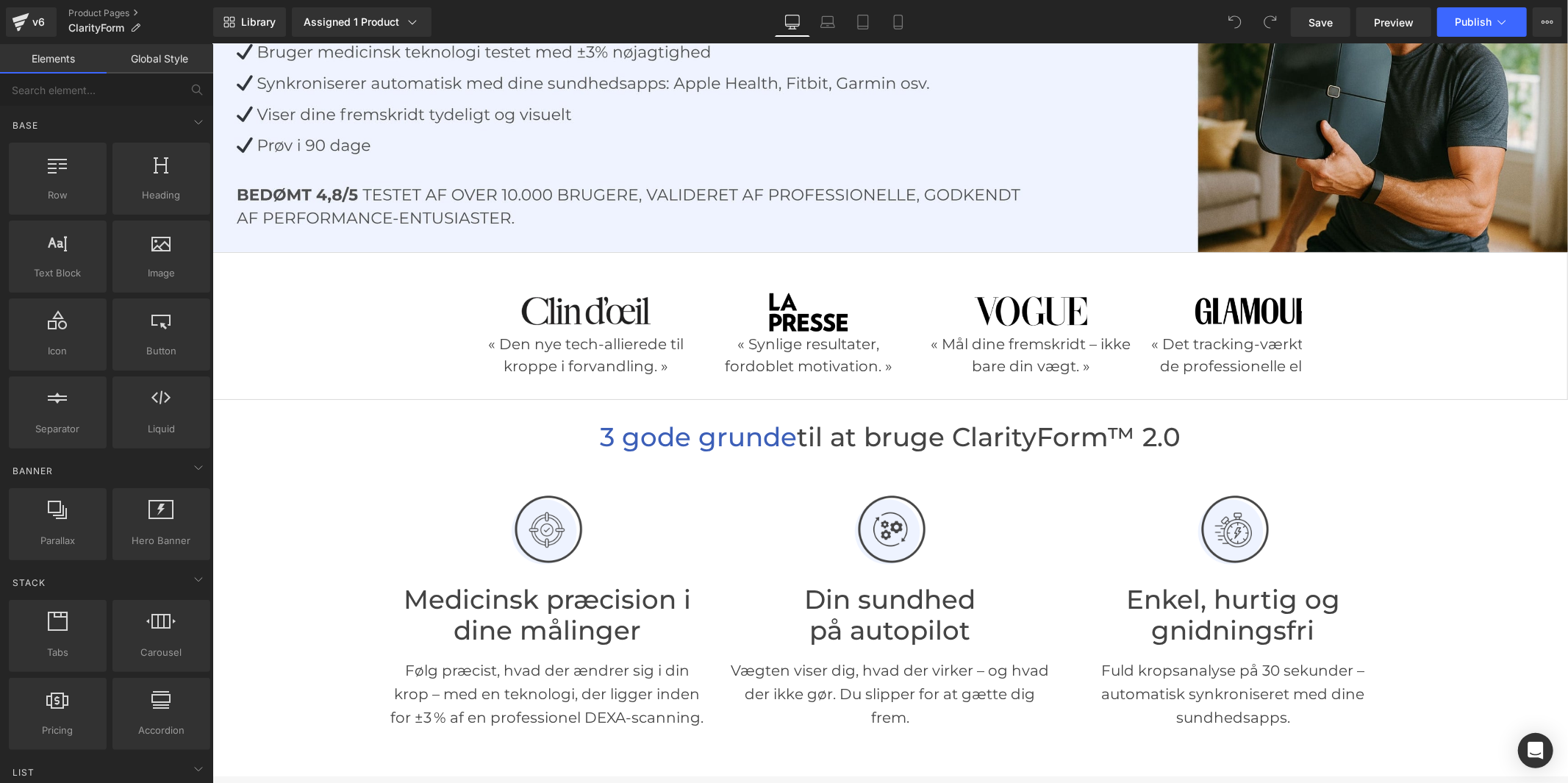
scroll to position [245, 0]
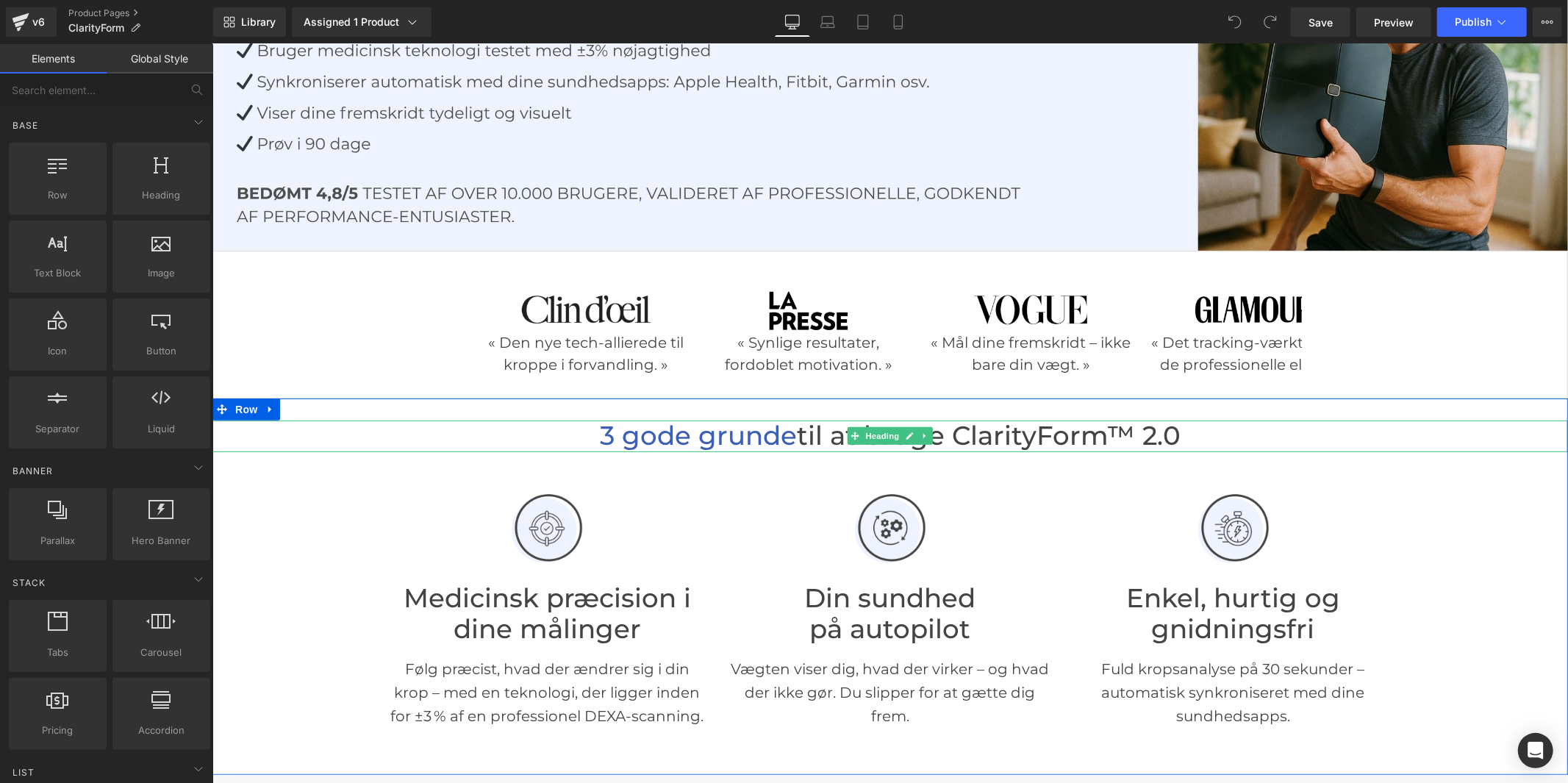
click at [1080, 441] on span "til at bruge ClarityForm™ 2.0" at bounding box center [988, 435] width 384 height 32
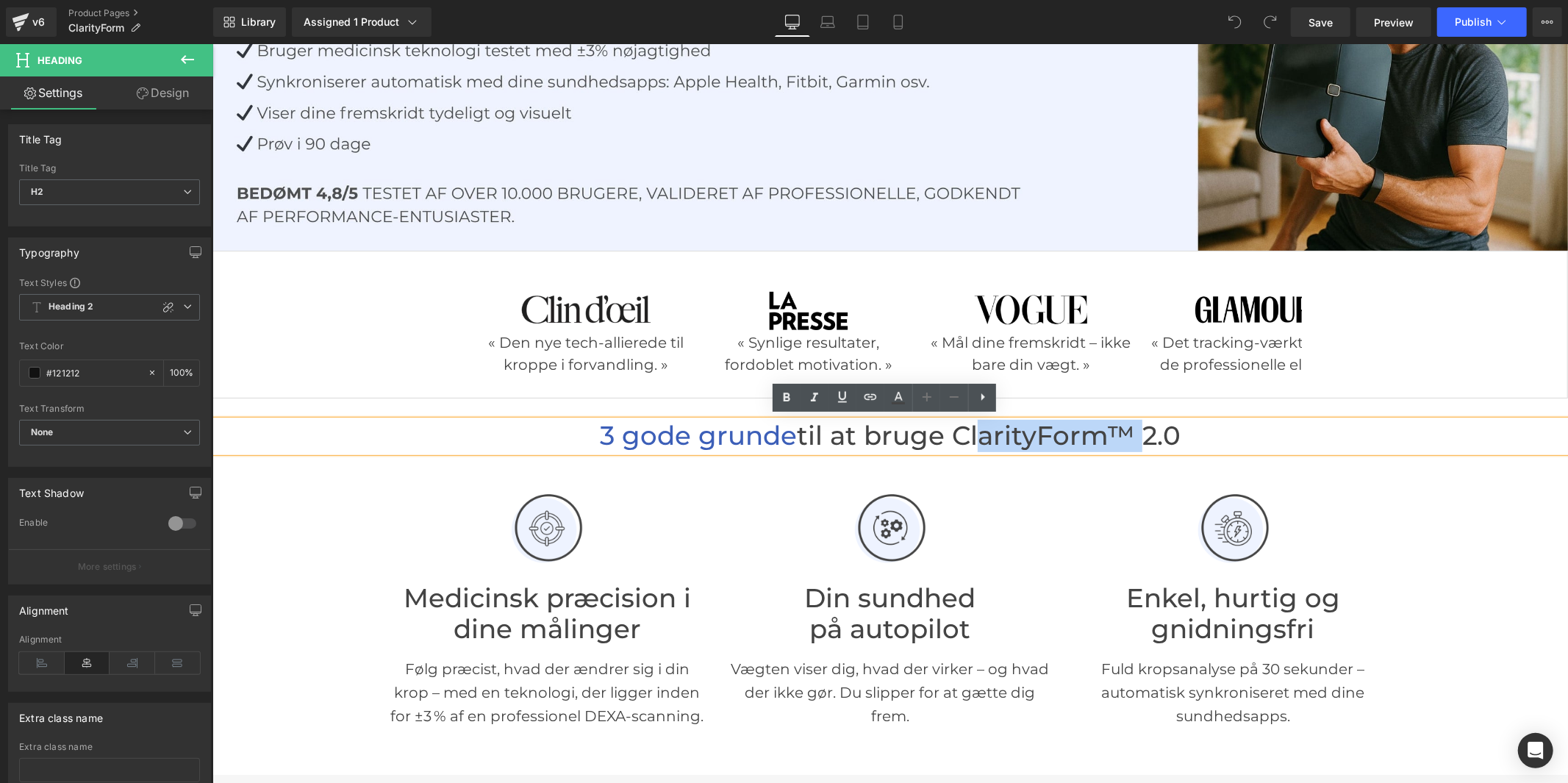
drag, startPoint x: 1111, startPoint y: 428, endPoint x: 966, endPoint y: 436, distance: 145.2
click at [966, 436] on span "til at bruge ClarityForm™ 2.0" at bounding box center [988, 435] width 384 height 32
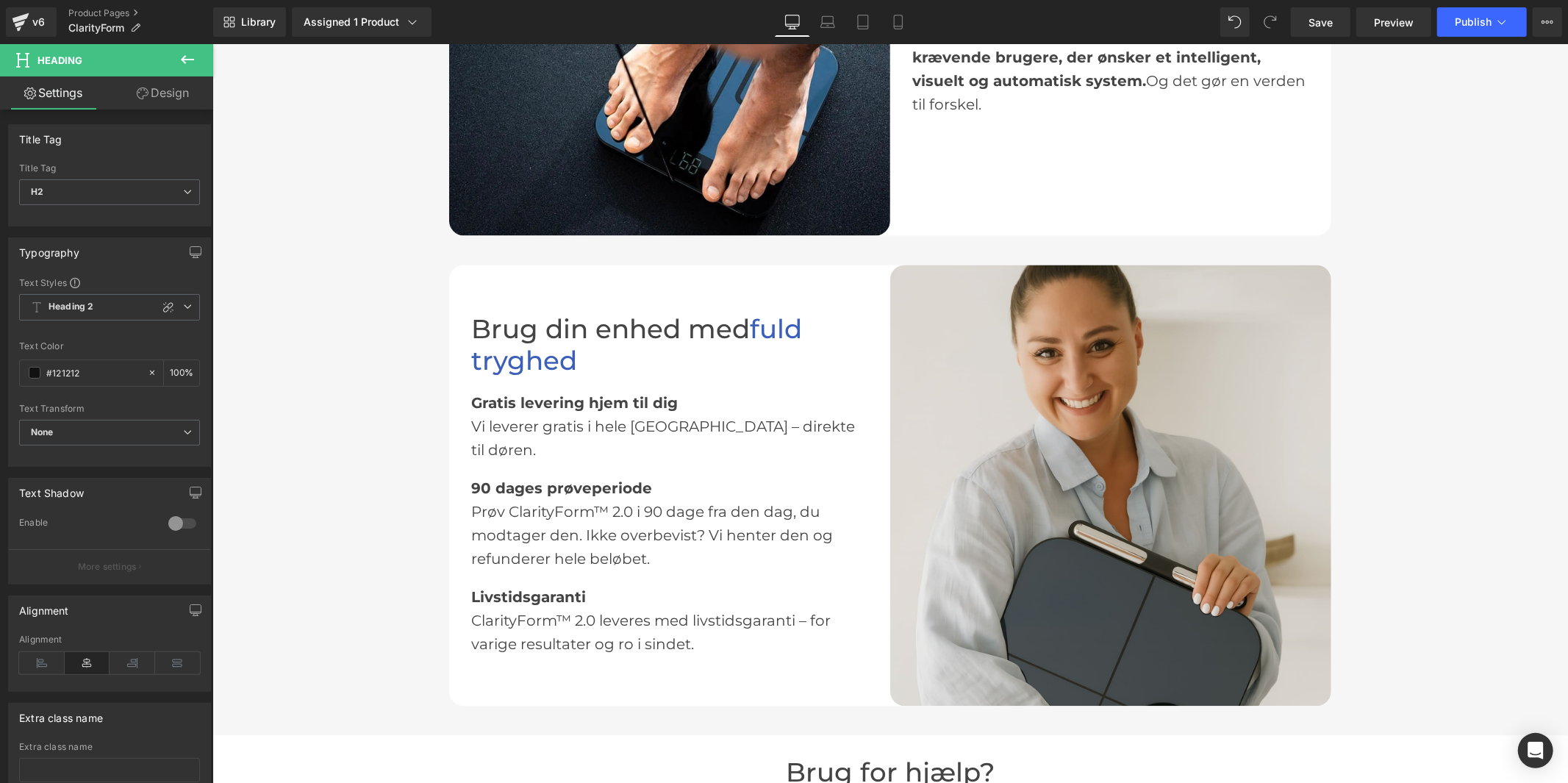
scroll to position [2370, 0]
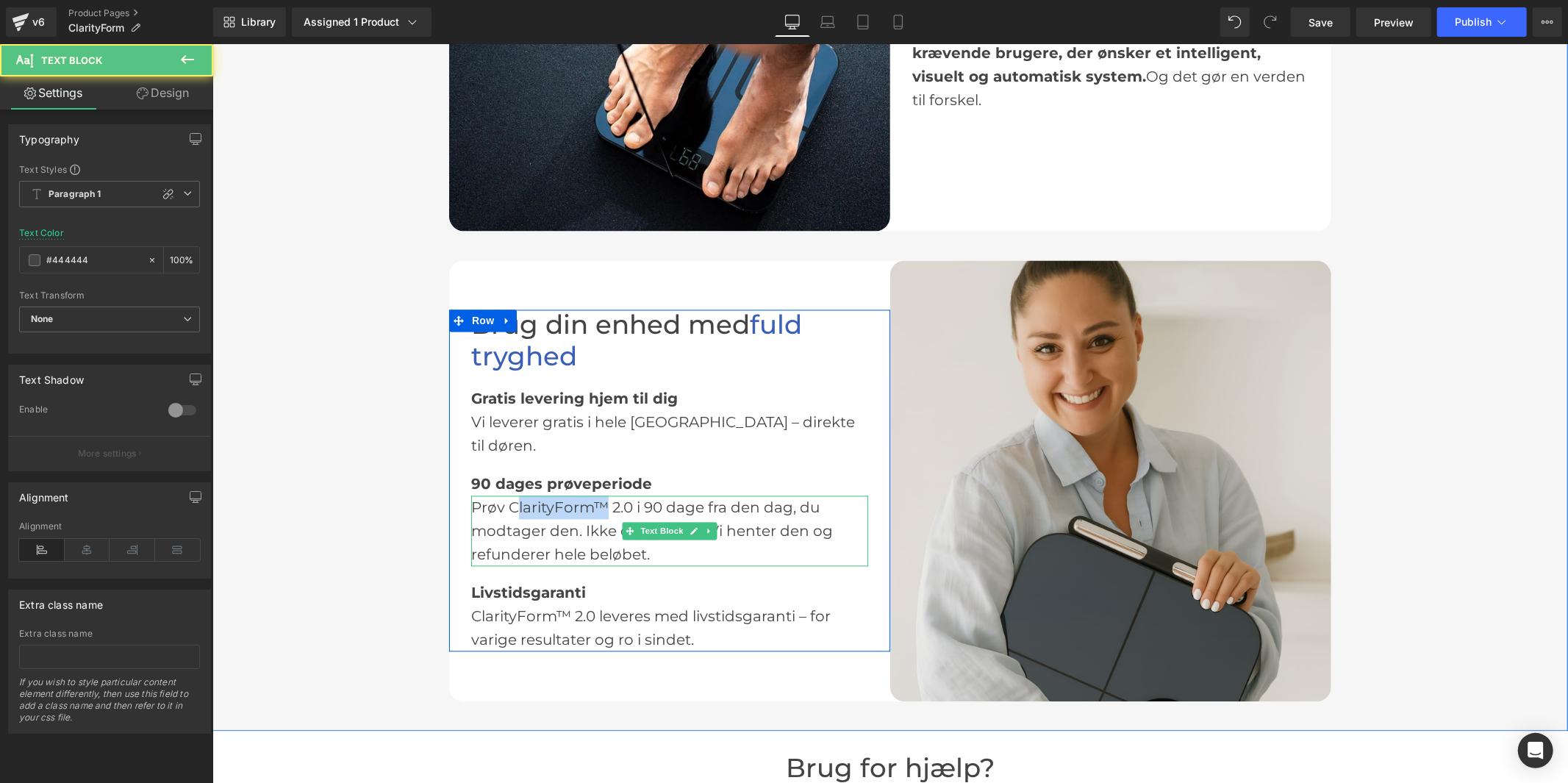
drag, startPoint x: 600, startPoint y: 494, endPoint x: 510, endPoint y: 493, distance: 90.0
click at [510, 496] on div "Prøv ClarityForm™ 2.0 i 90 dage fra den dag, du modtager den. Ikke overbevist? …" at bounding box center [669, 530] width 397 height 70
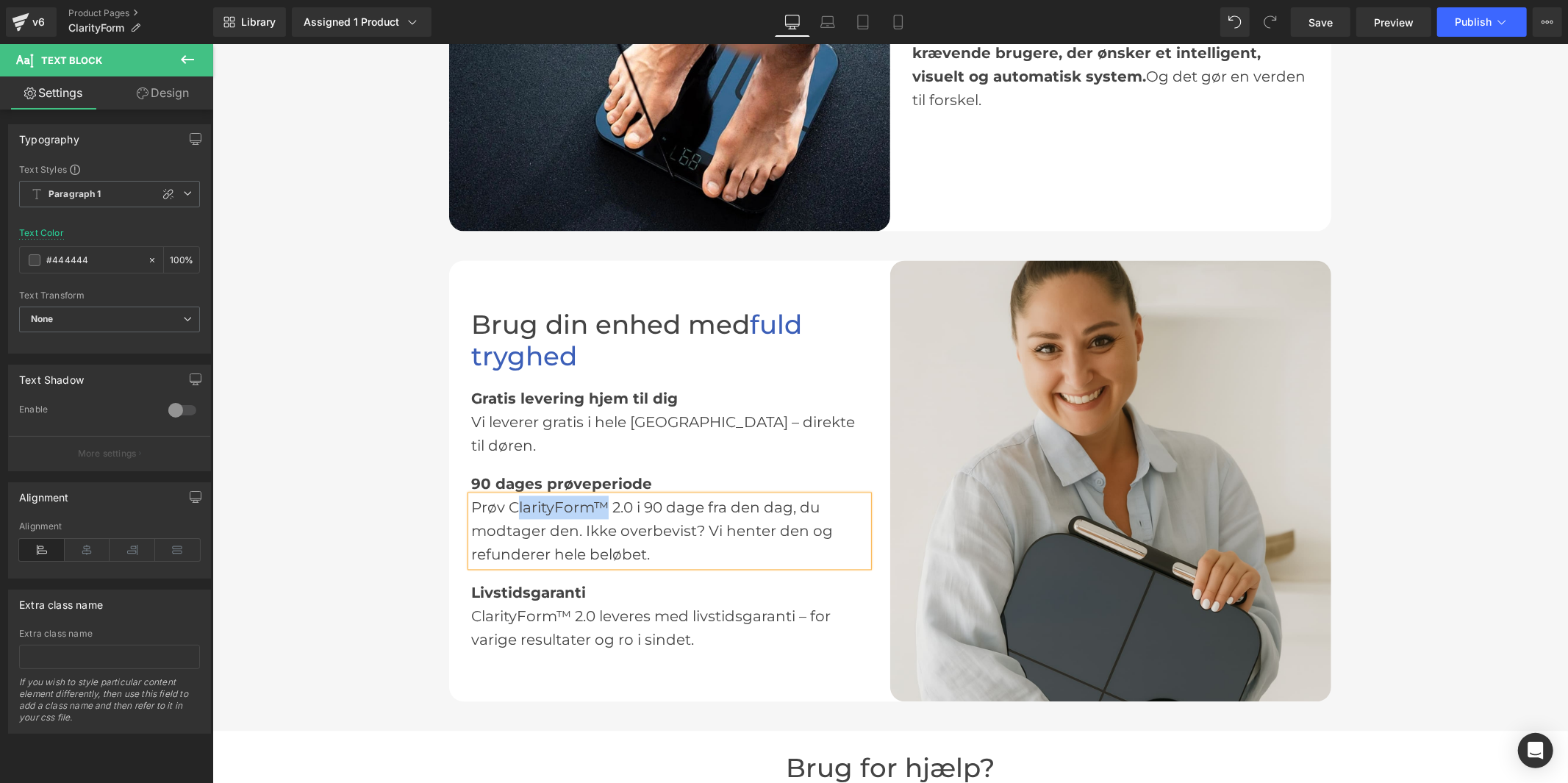
click at [535, 496] on div "Prøv ClarityForm™ 2.0 i 90 dage fra den dag, du modtager den. Ikke overbevist? …" at bounding box center [669, 530] width 397 height 70
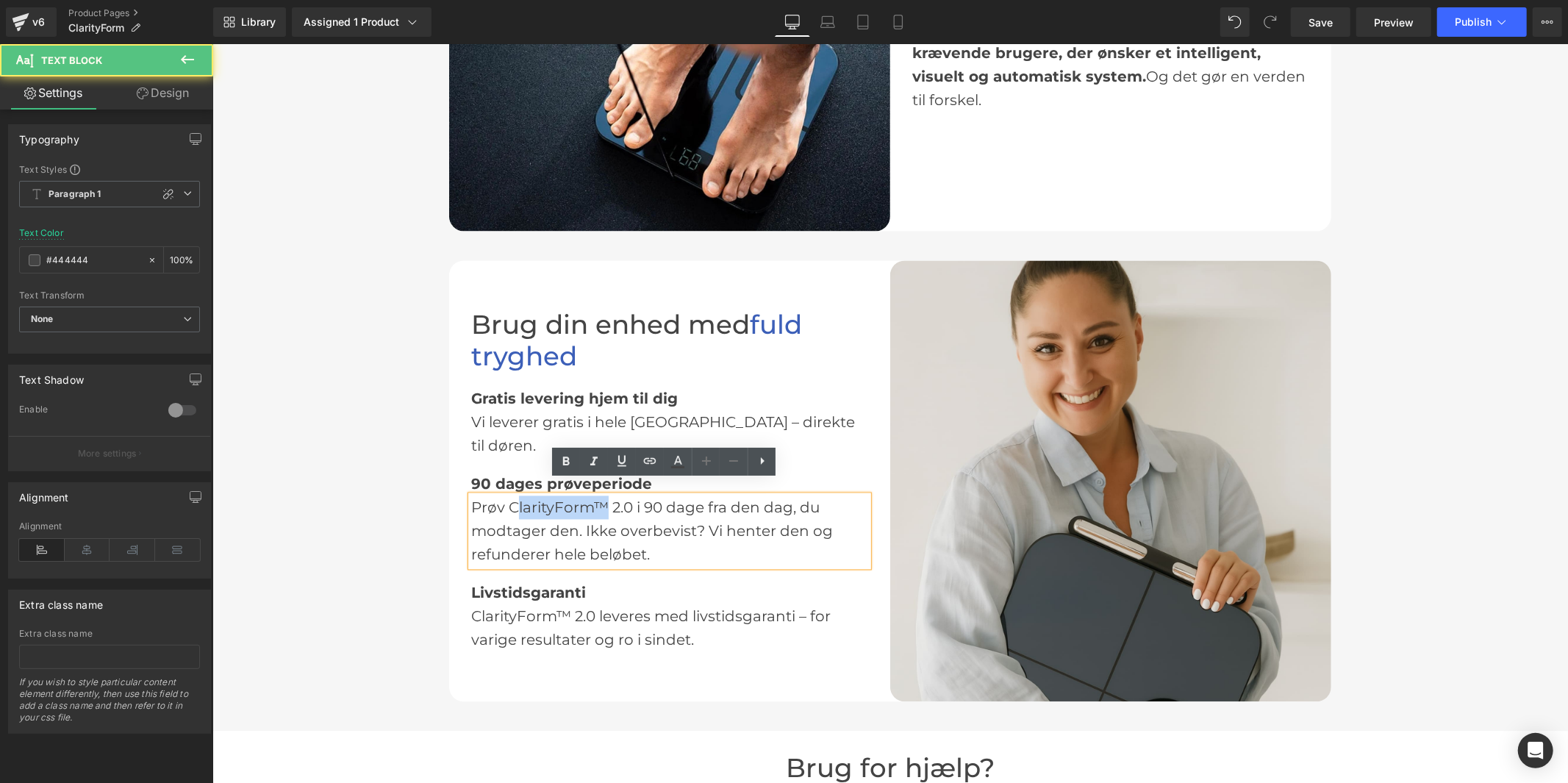
drag, startPoint x: 599, startPoint y: 492, endPoint x: 510, endPoint y: 501, distance: 89.5
click at [510, 501] on div "Prøv ClarityForm™ 2.0 i 90 dage fra den dag, du modtager den. Ikke overbevist? …" at bounding box center [669, 530] width 397 height 70
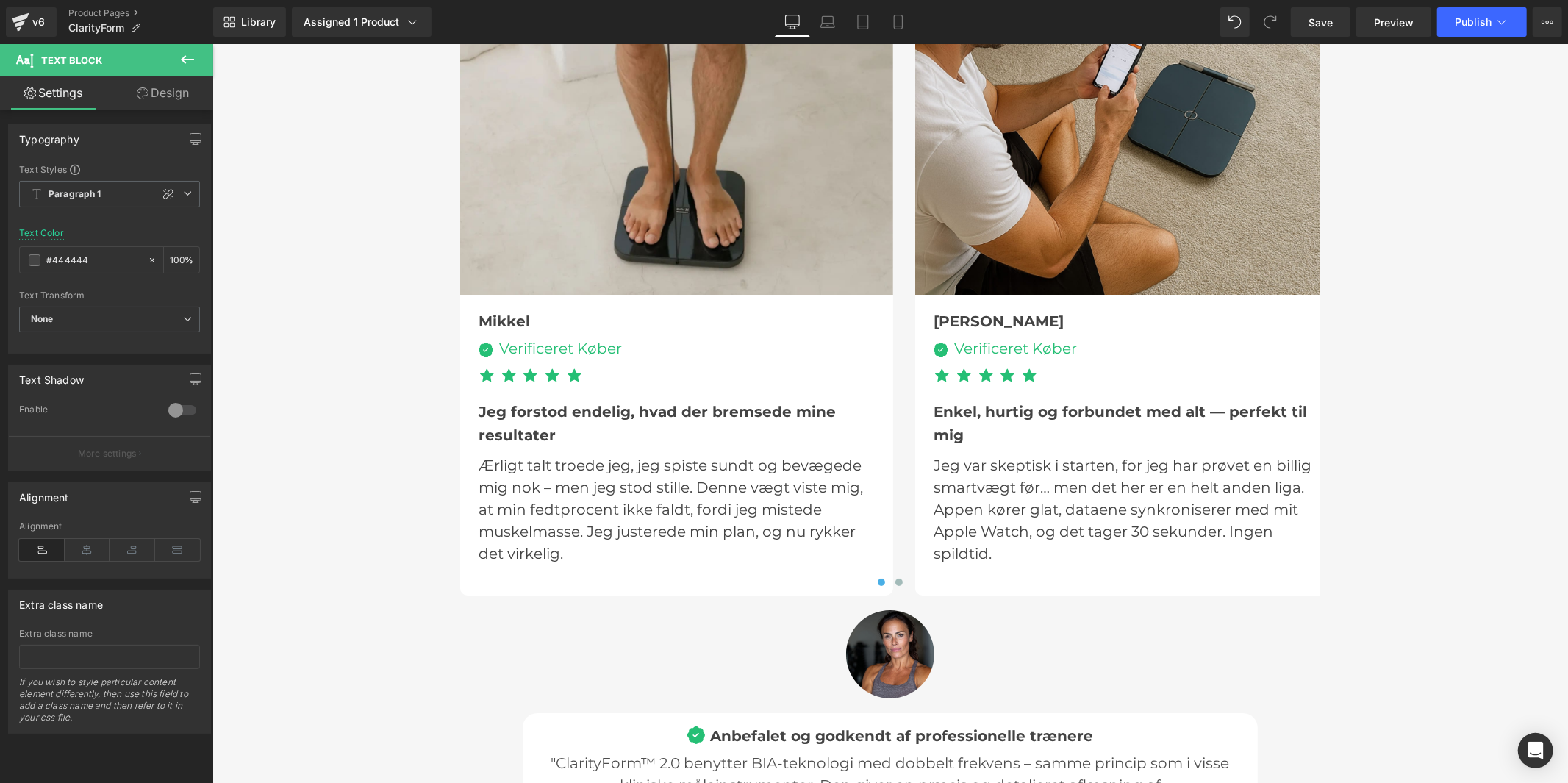
scroll to position [4822, 0]
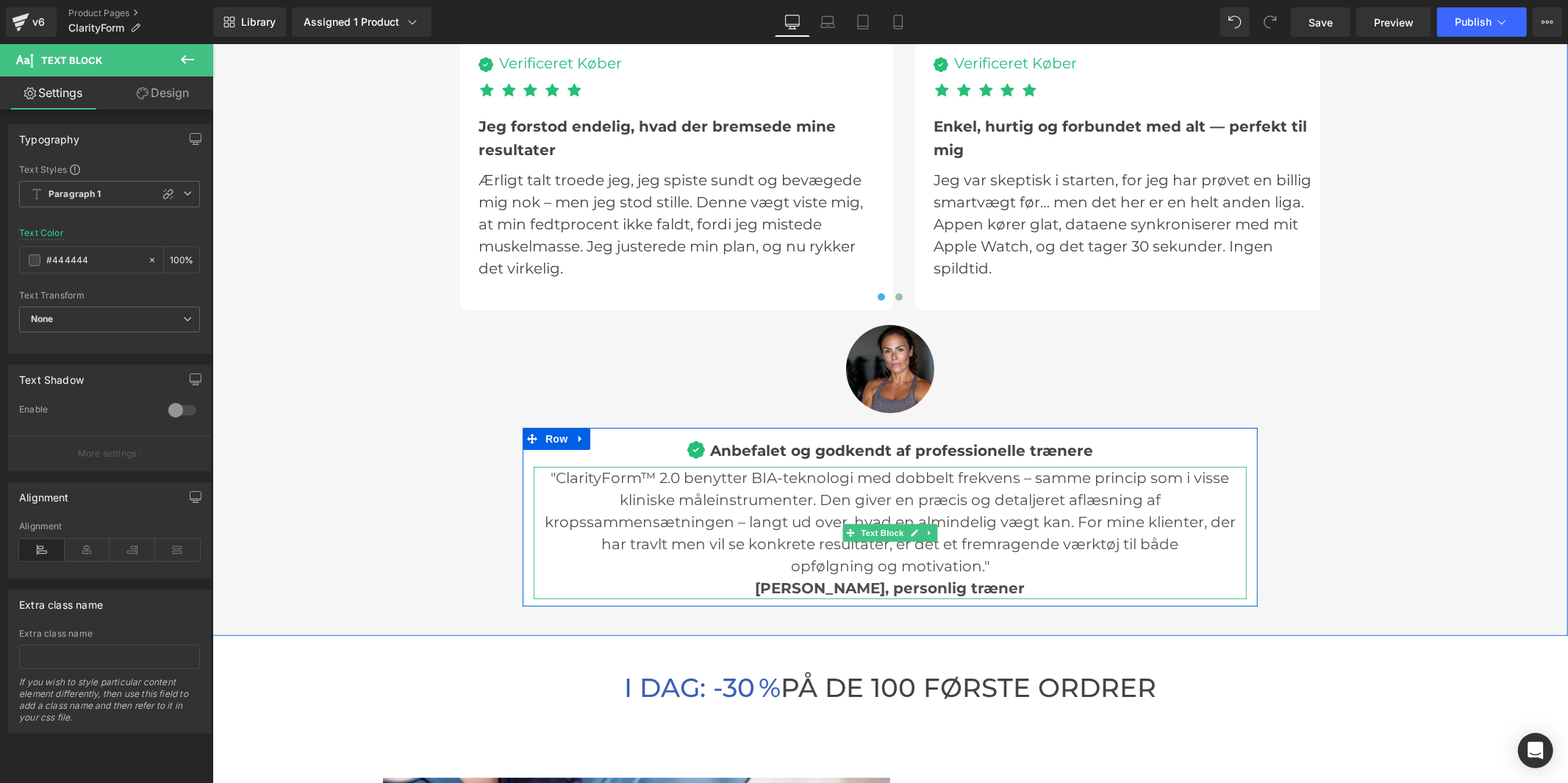
click at [646, 474] on p ""ClarityForm™ 2.0 benytter BIA-teknologi med dobbelt frekvens – samme princip s…" at bounding box center [890, 532] width 713 height 132
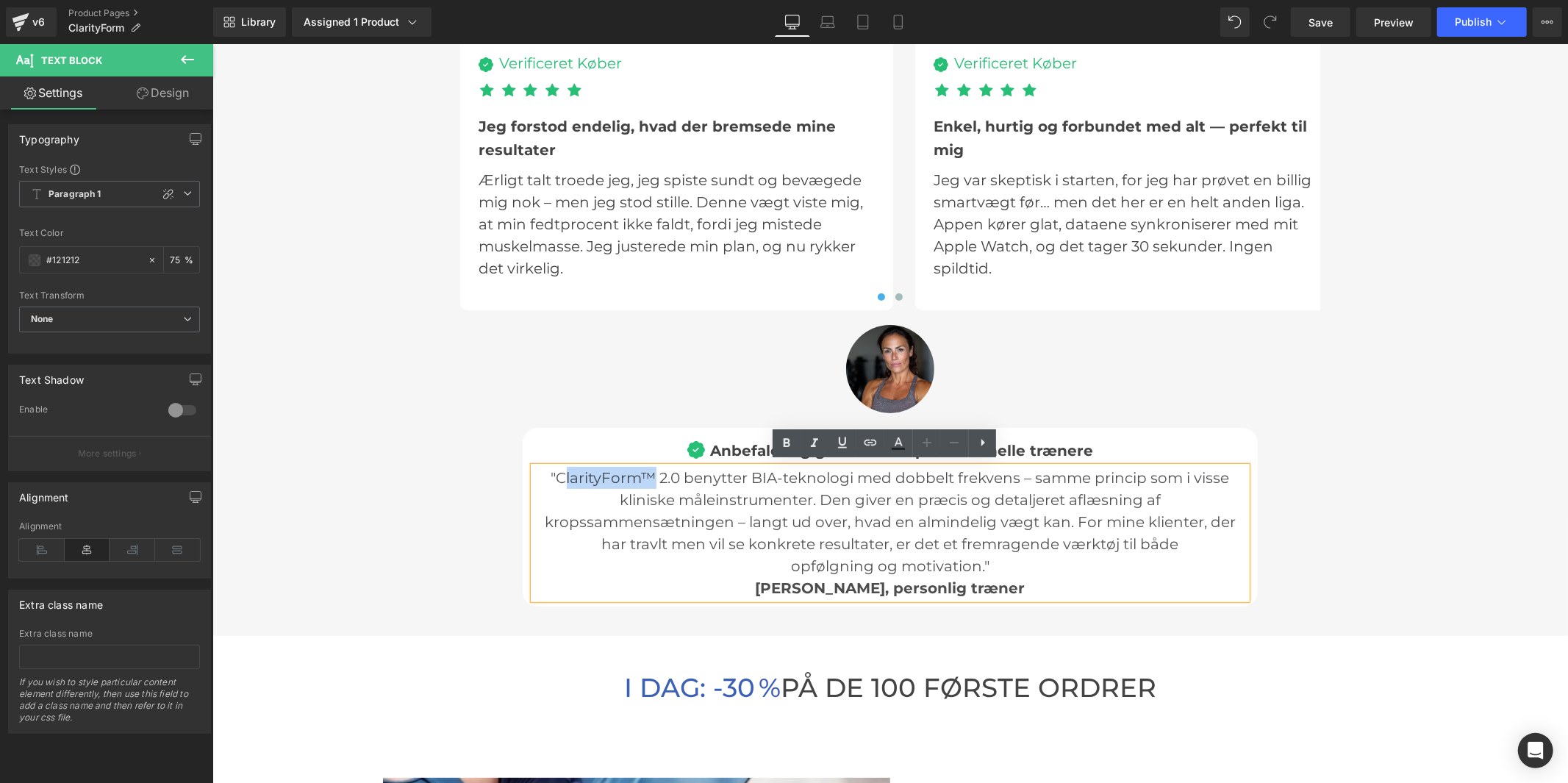
drag, startPoint x: 647, startPoint y: 472, endPoint x: 557, endPoint y: 472, distance: 90.0
click at [557, 472] on p ""ClarityForm™ 2.0 benytter BIA-teknologi med dobbelt frekvens – samme princip s…" at bounding box center [890, 532] width 713 height 132
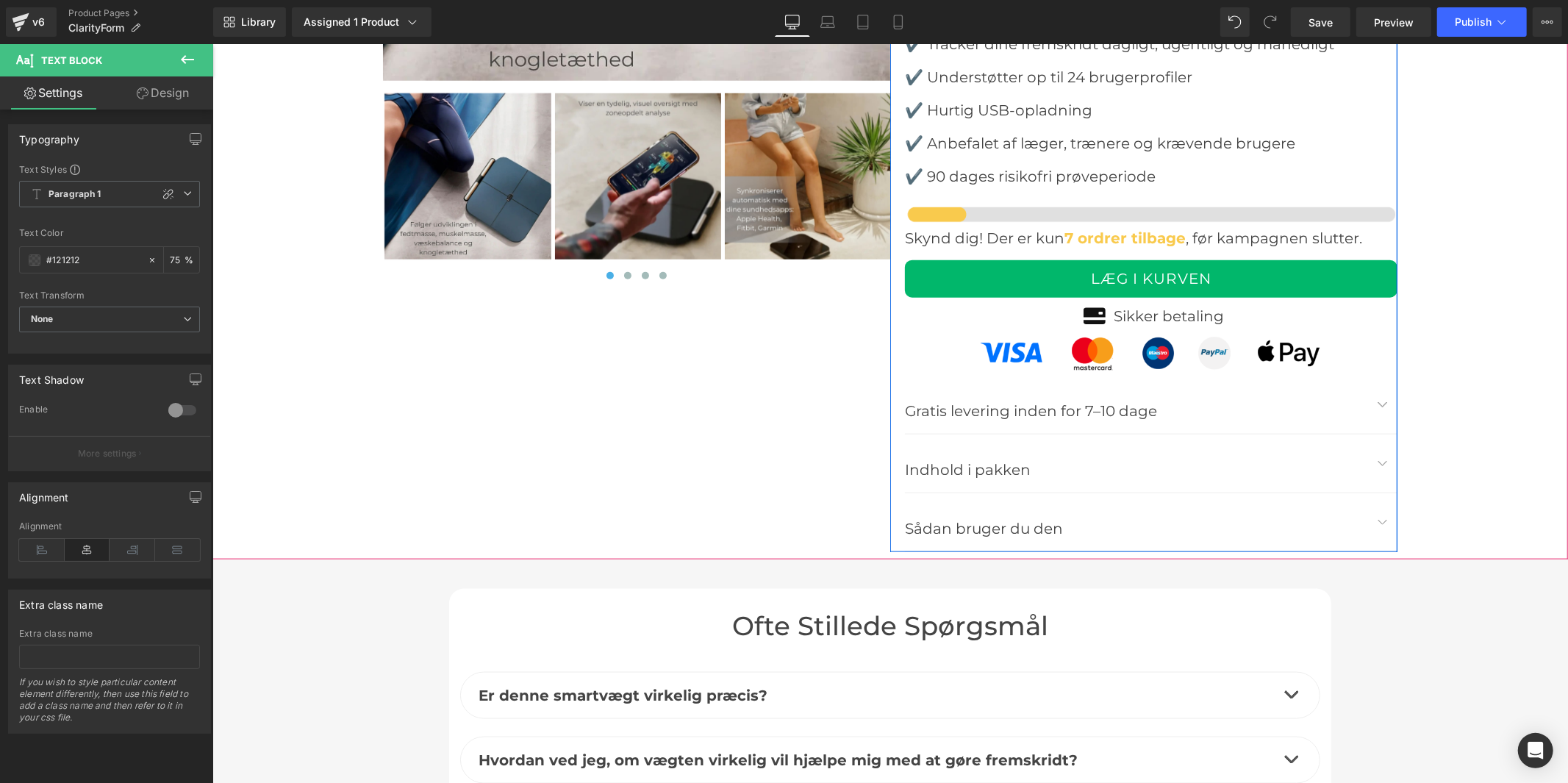
scroll to position [6049, 0]
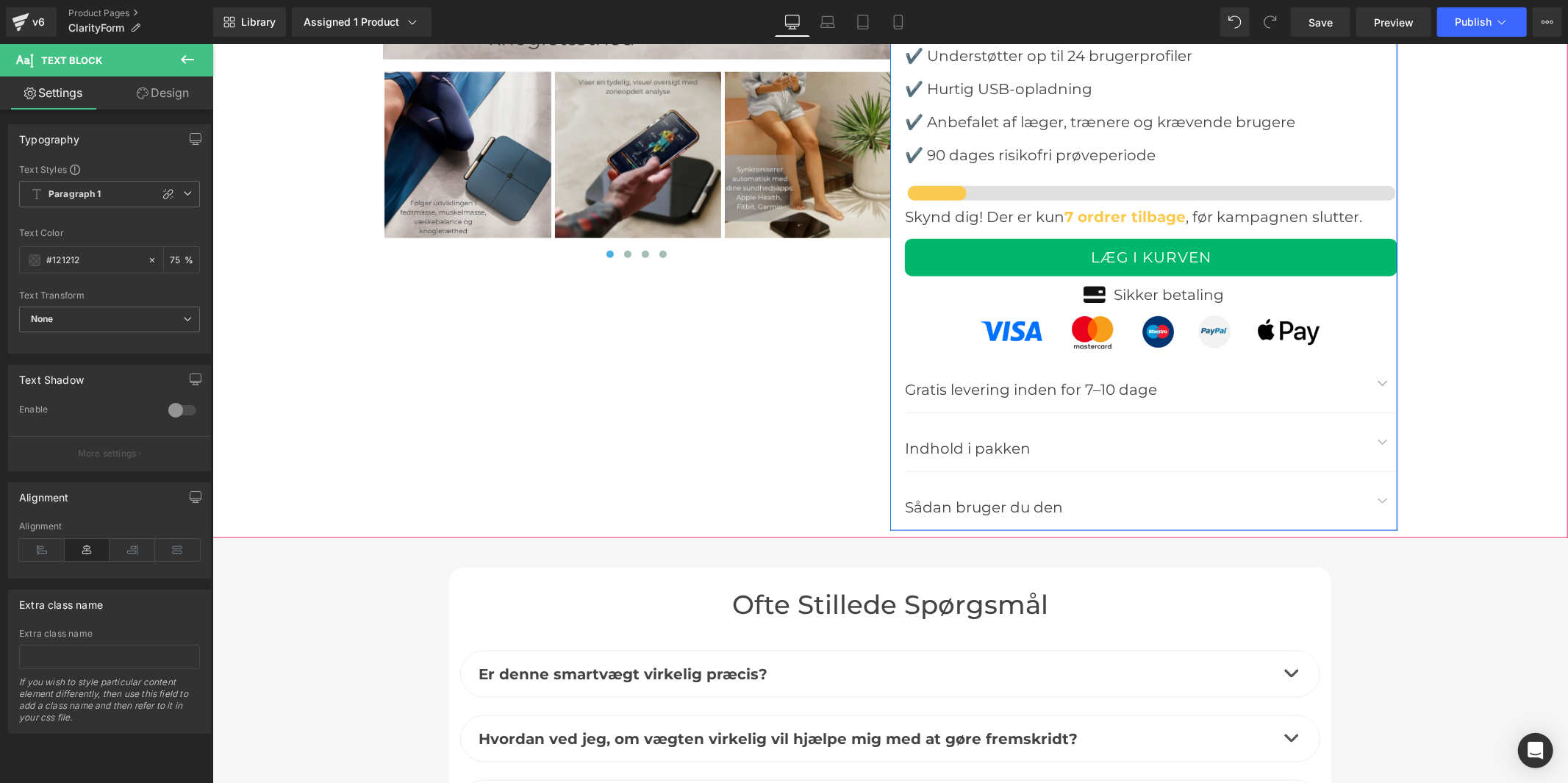
click at [1005, 457] on div "Indhold i pakken Text Block" at bounding box center [1150, 442] width 492 height 59
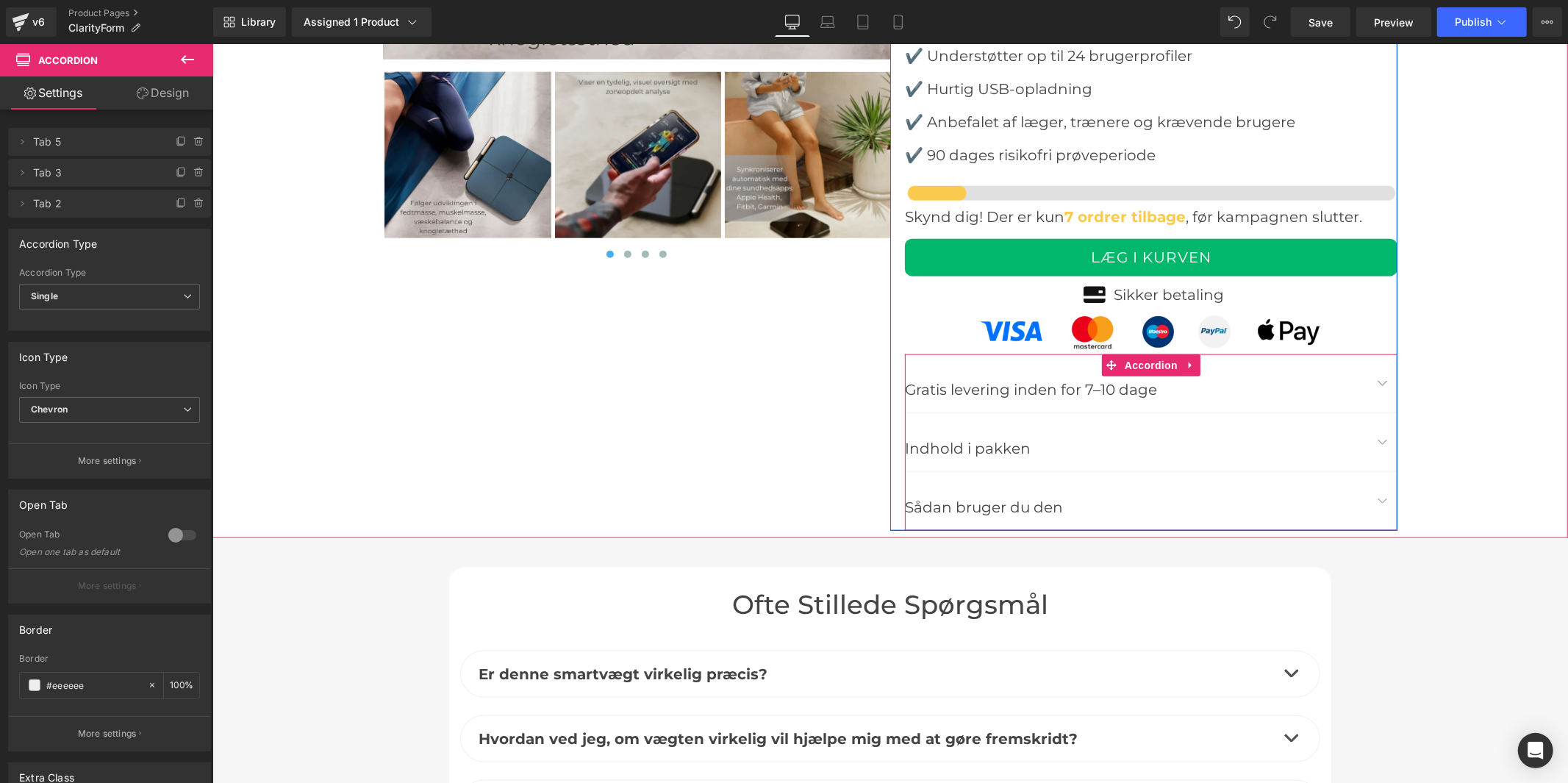
click at [1374, 443] on button "button" at bounding box center [1382, 442] width 30 height 58
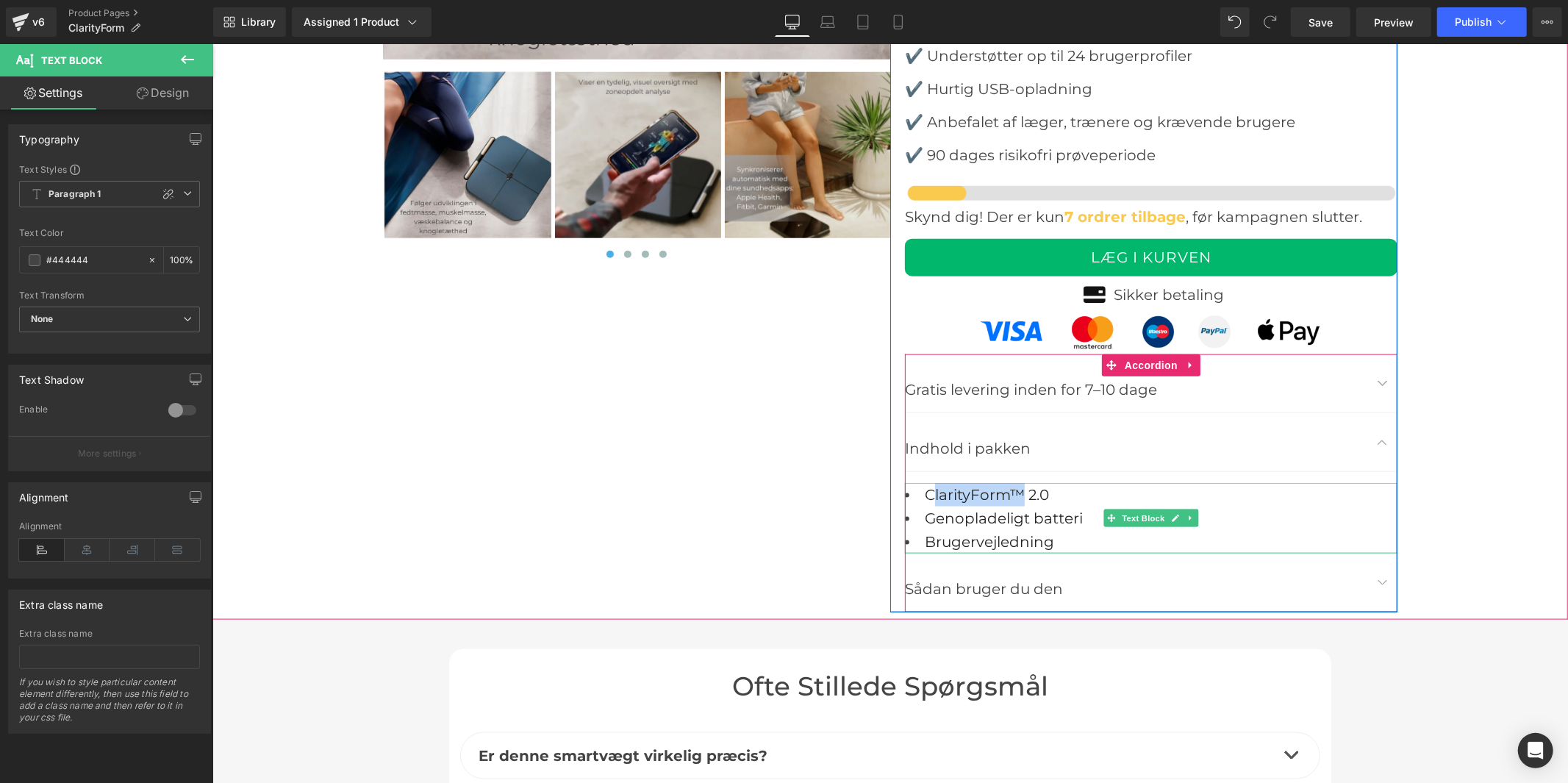
drag, startPoint x: 1015, startPoint y: 489, endPoint x: 930, endPoint y: 490, distance: 85.0
click at [930, 490] on span "ClarityForm™ 2.0" at bounding box center [986, 495] width 124 height 17
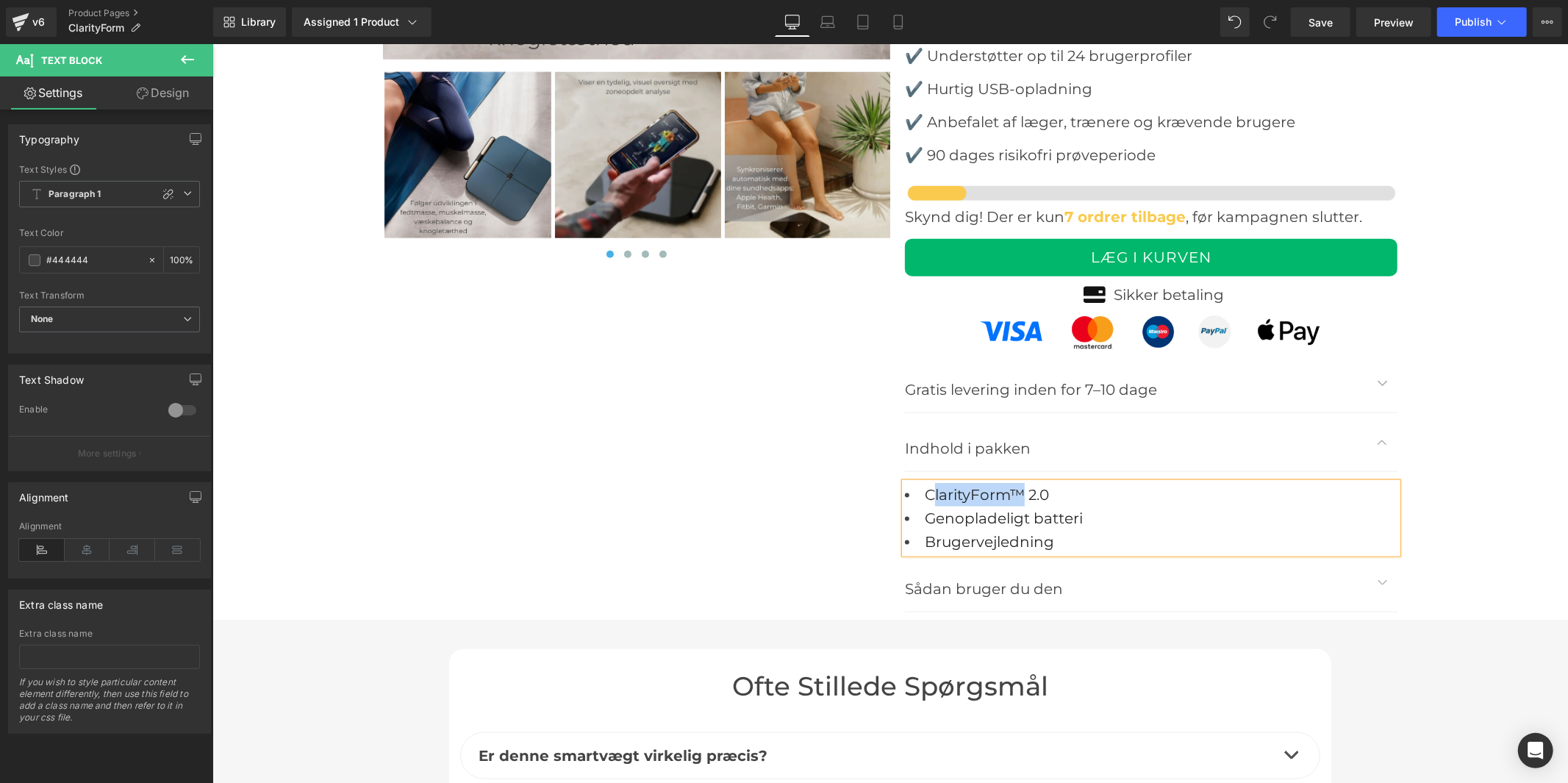
click at [956, 492] on span "ClarityForm™ 2.0" at bounding box center [986, 495] width 124 height 17
drag, startPoint x: 1019, startPoint y: 488, endPoint x: 931, endPoint y: 496, distance: 88.4
click at [931, 496] on span "ClarityForm™ 2.0" at bounding box center [986, 495] width 124 height 17
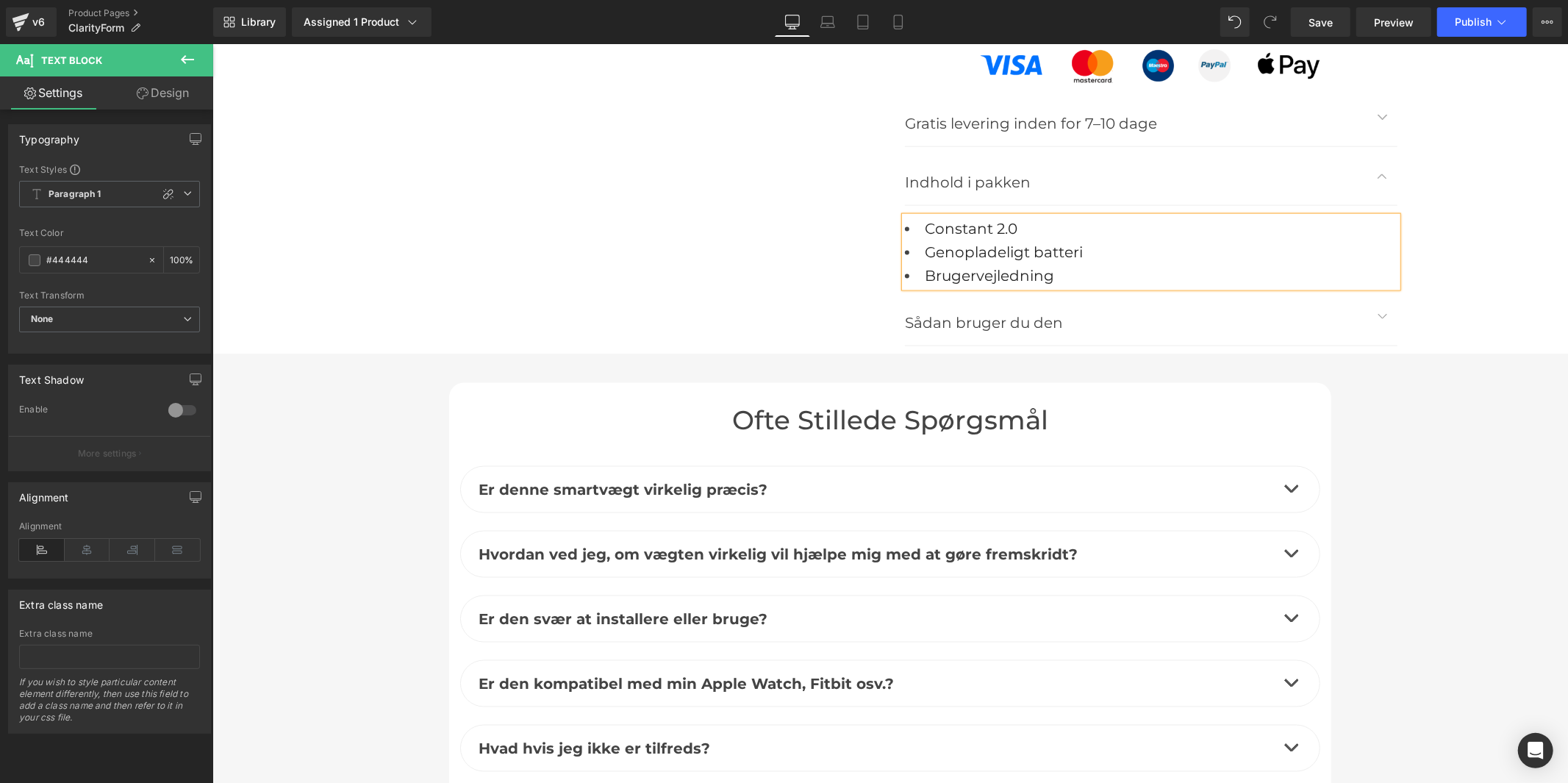
scroll to position [6212, 0]
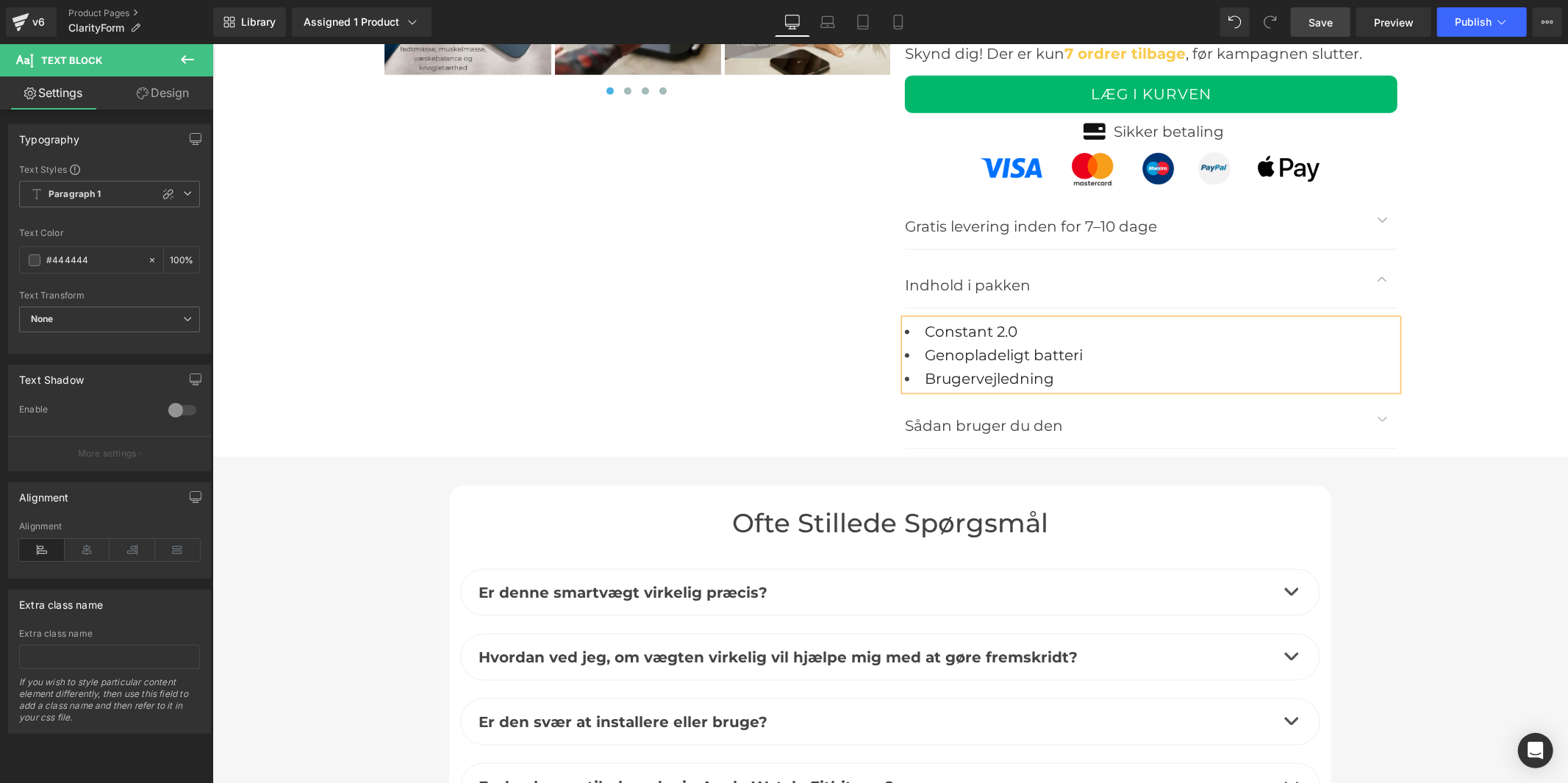
click at [1329, 27] on span "Save" at bounding box center [1320, 22] width 24 height 15
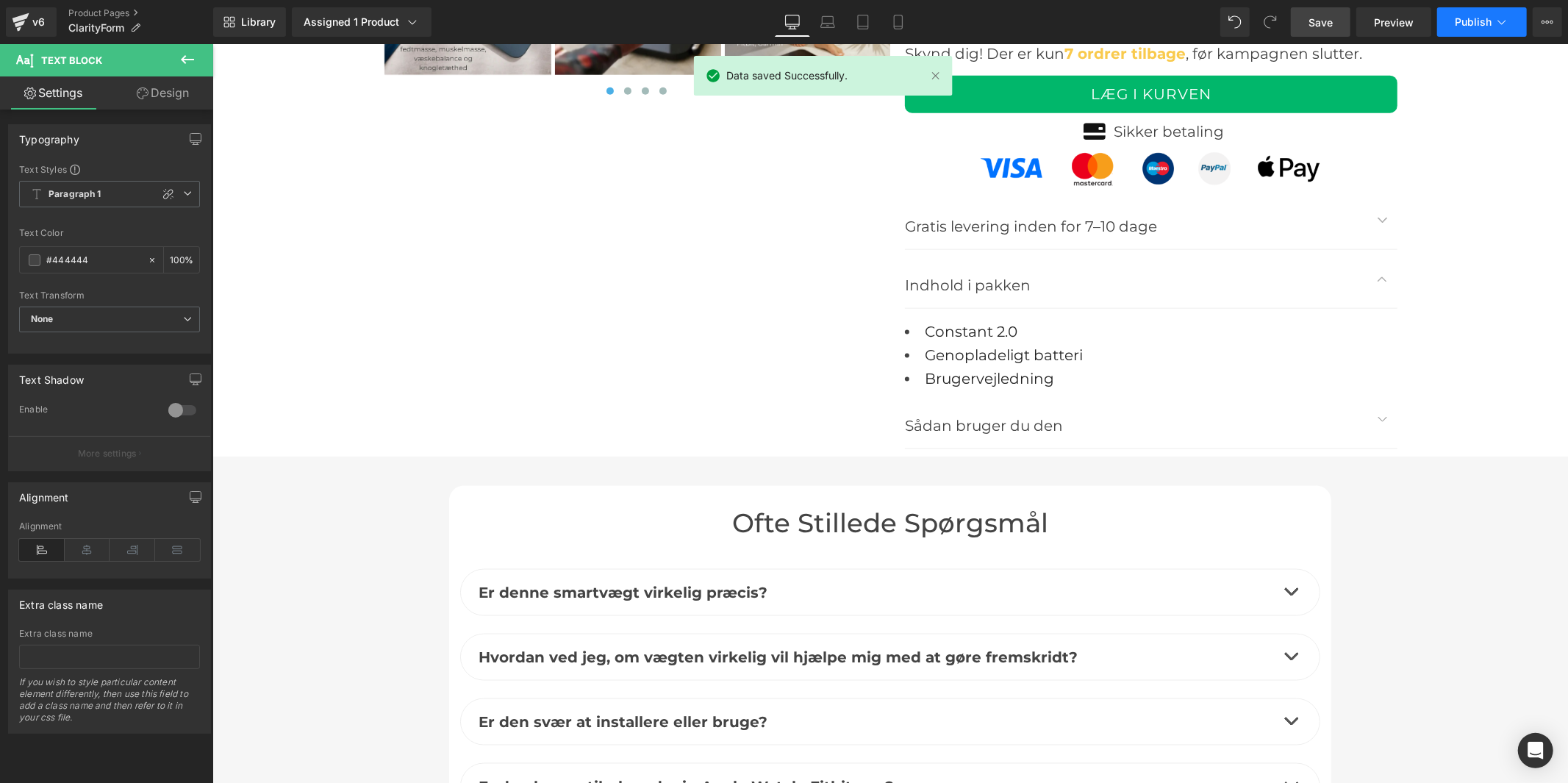
click at [1475, 23] on span "Publish" at bounding box center [1474, 22] width 37 height 12
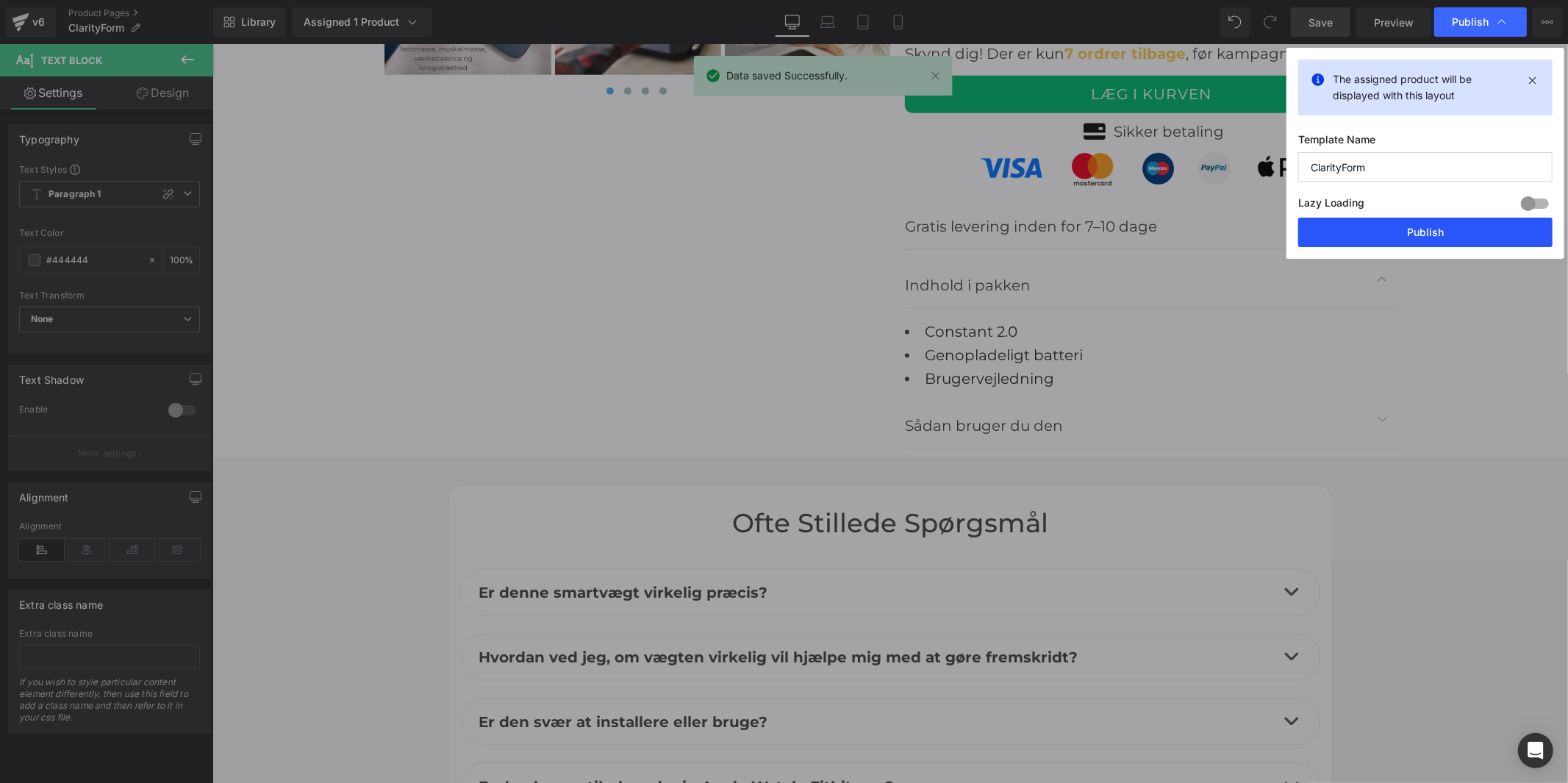
drag, startPoint x: 1410, startPoint y: 229, endPoint x: 1205, endPoint y: 79, distance: 254.0
click at [1410, 229] on button "Publish" at bounding box center [1425, 232] width 254 height 30
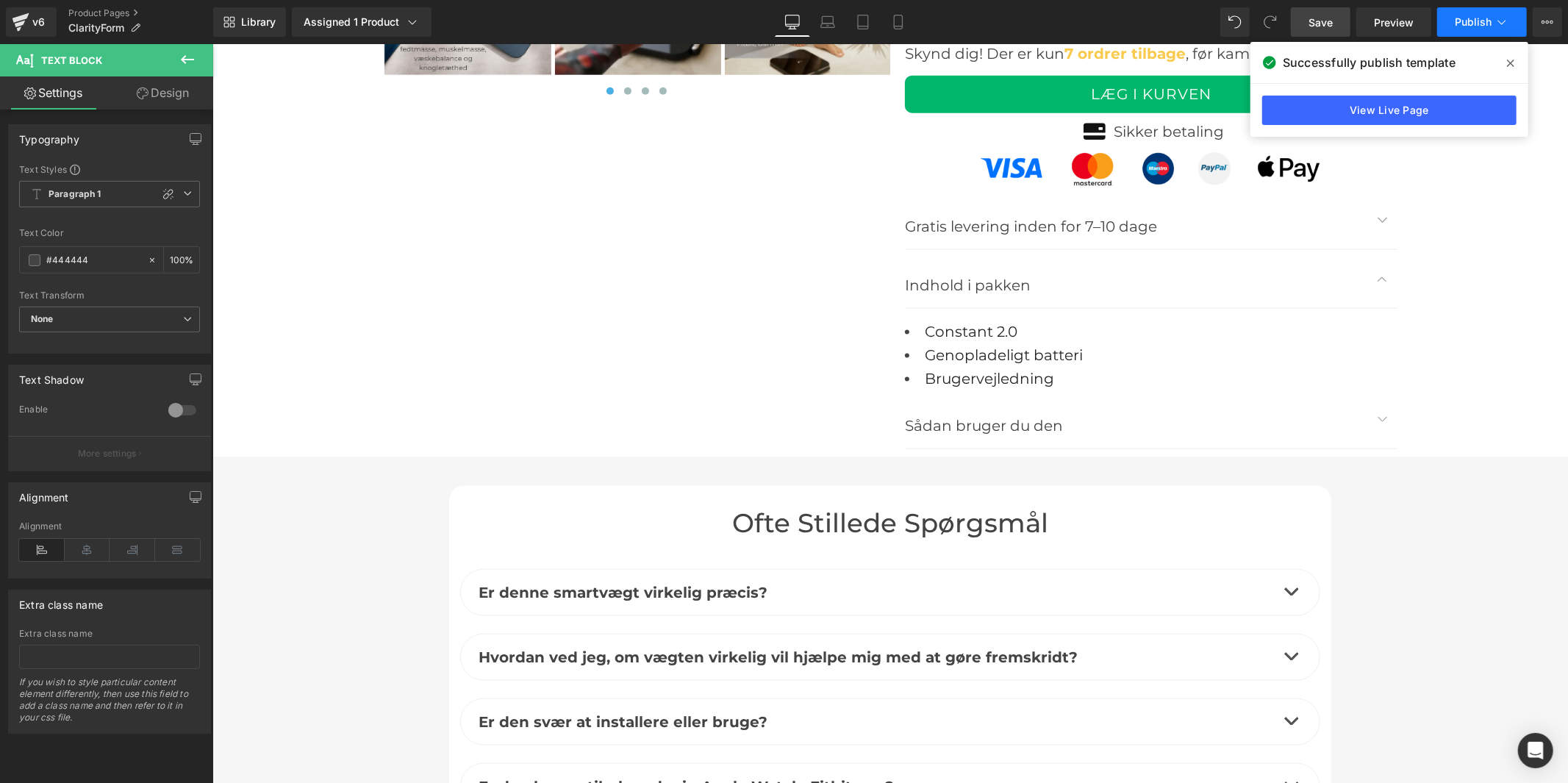
click at [1490, 23] on span "Publish" at bounding box center [1474, 22] width 37 height 12
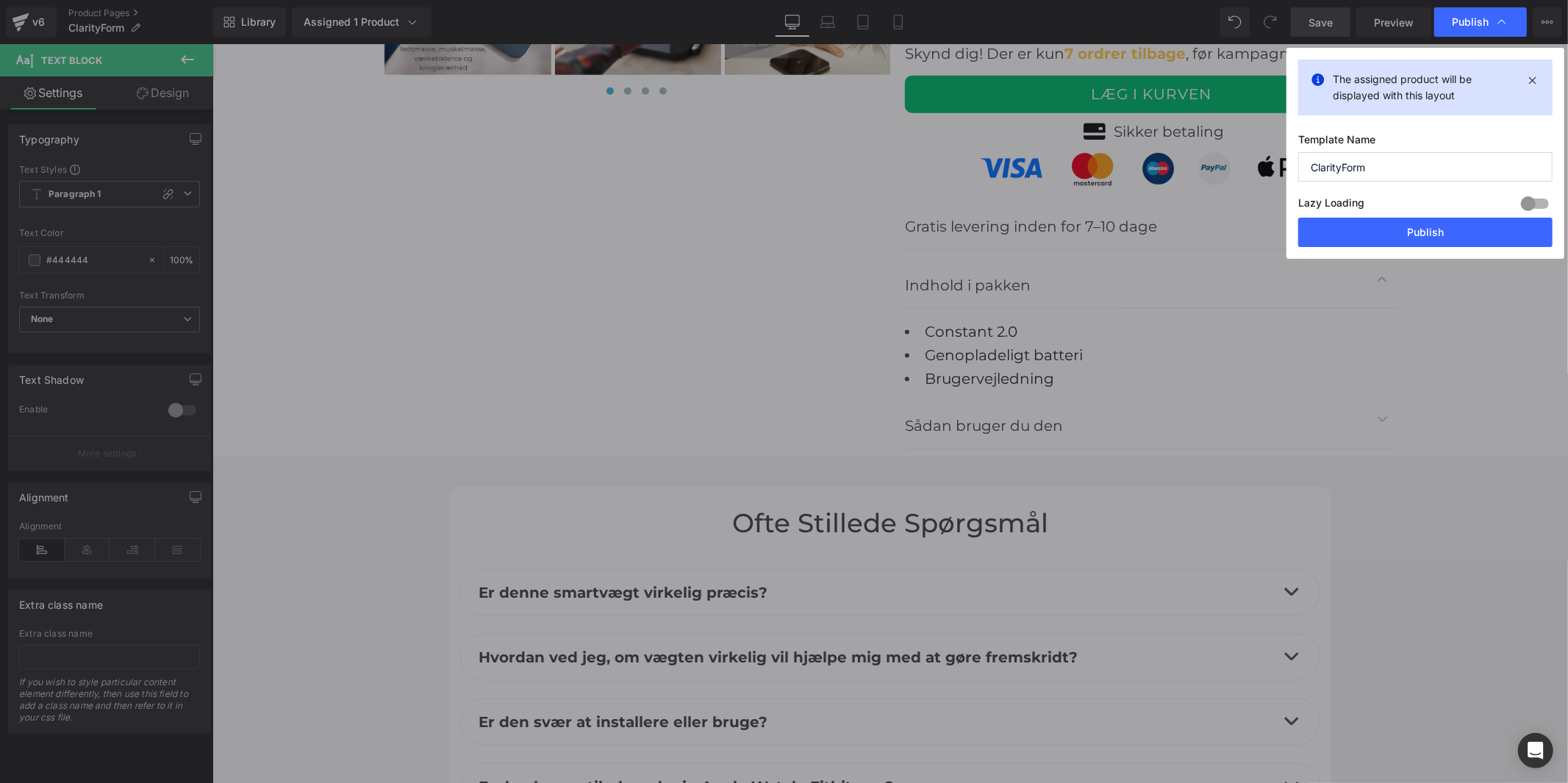
drag, startPoint x: 1371, startPoint y: 169, endPoint x: 1278, endPoint y: 171, distance: 93.0
click at [1278, 171] on div "Publish The assigned product will be displayed with this layout Template Name C…" at bounding box center [784, 392] width 1568 height 783
type input "Constant"
drag, startPoint x: 1363, startPoint y: 229, endPoint x: 1153, endPoint y: 179, distance: 215.9
click at [1363, 229] on button "Publish" at bounding box center [1425, 232] width 254 height 30
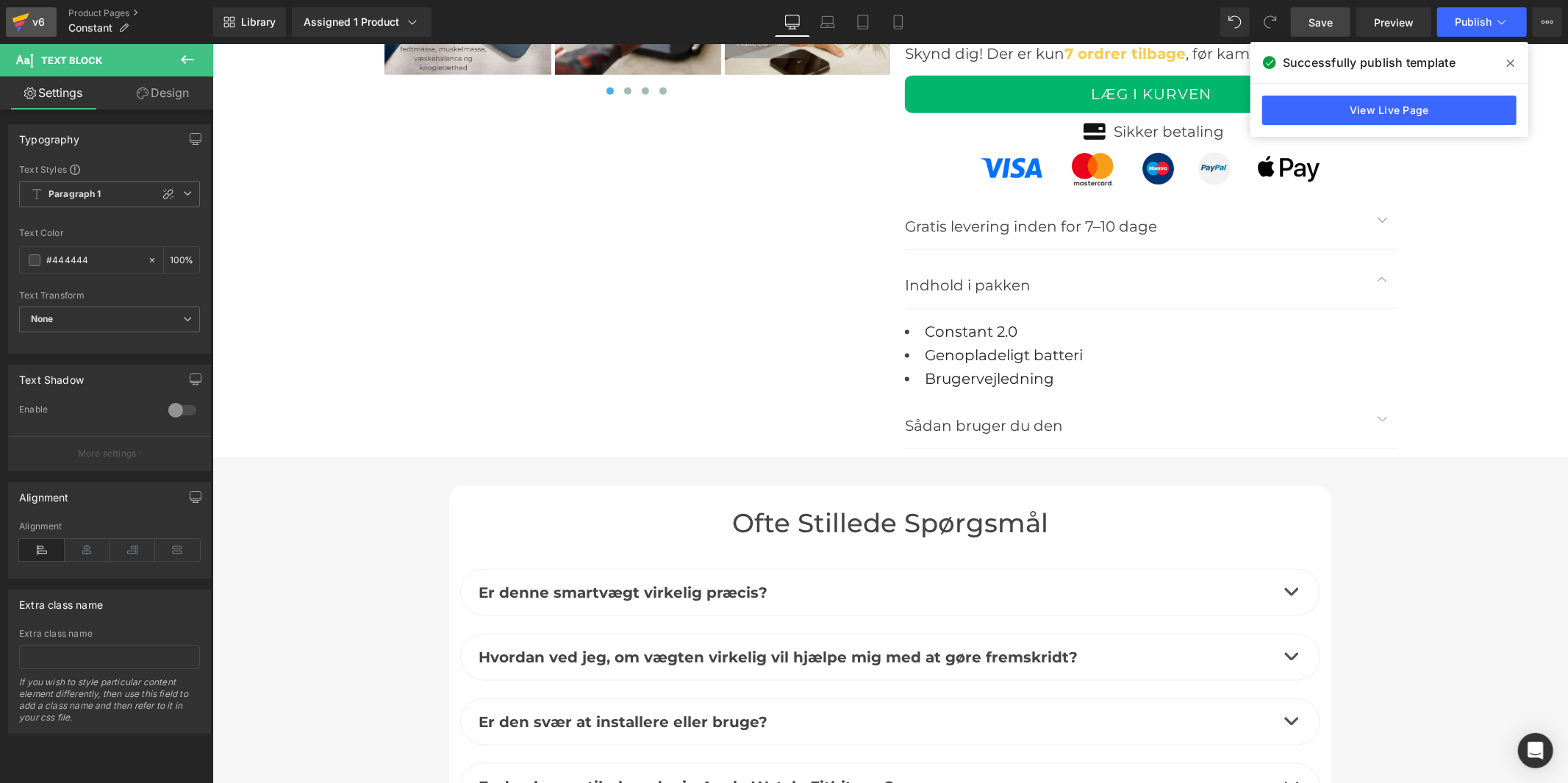
click at [23, 15] on icon at bounding box center [21, 18] width 17 height 10
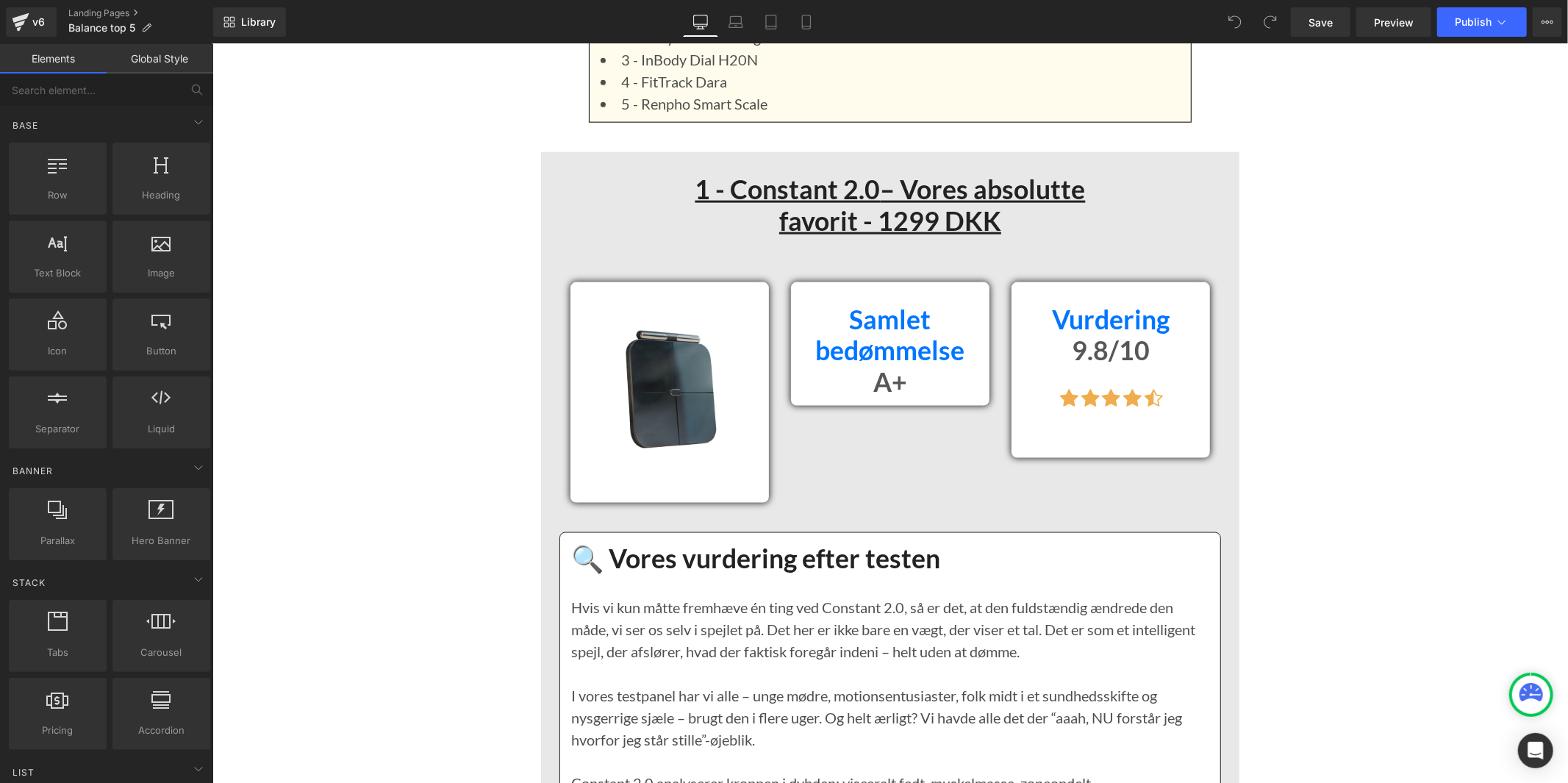
scroll to position [1552, 0]
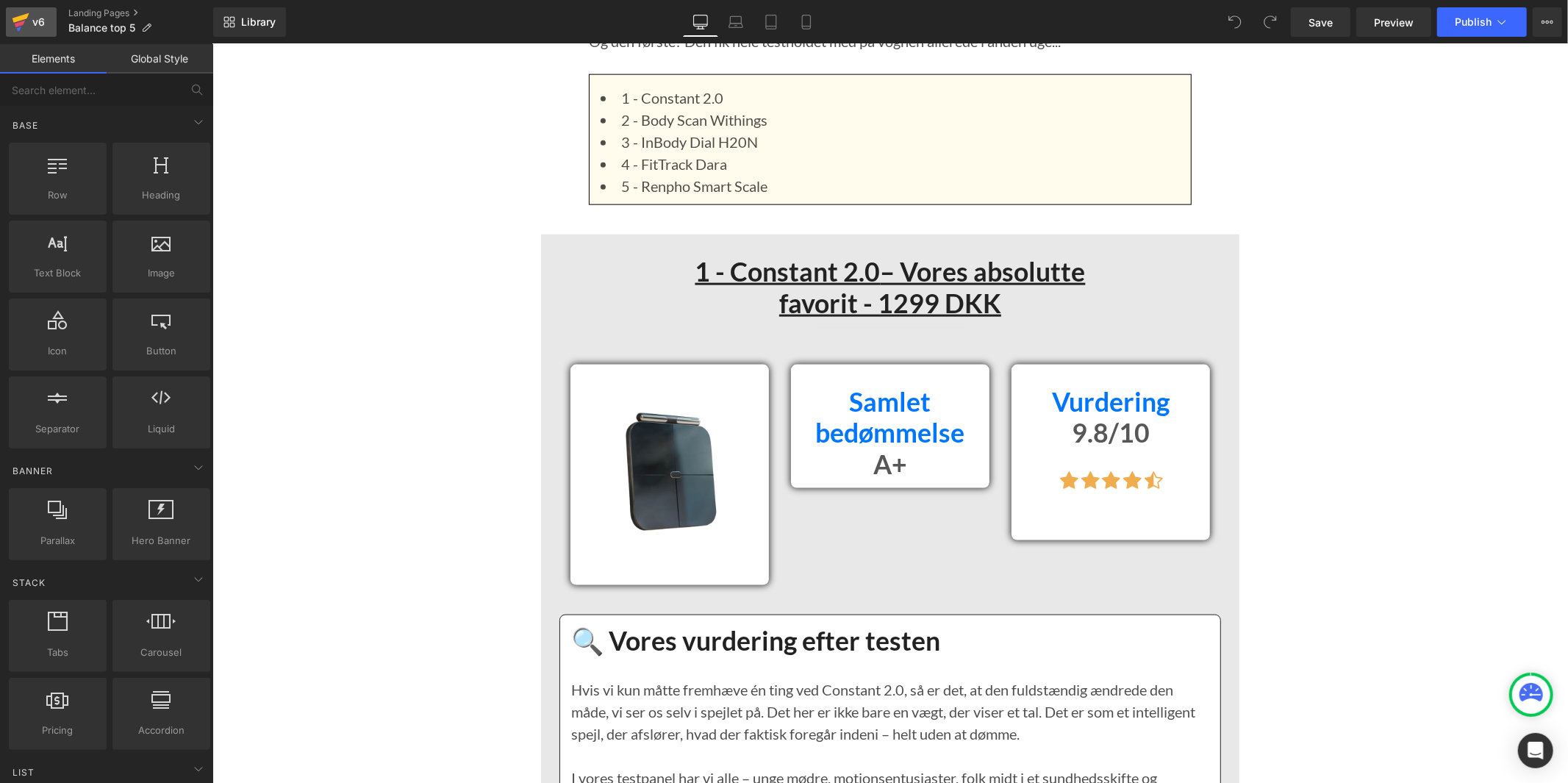
click at [36, 24] on div "v6" at bounding box center [39, 22] width 18 height 19
